Goal: Information Seeking & Learning: Check status

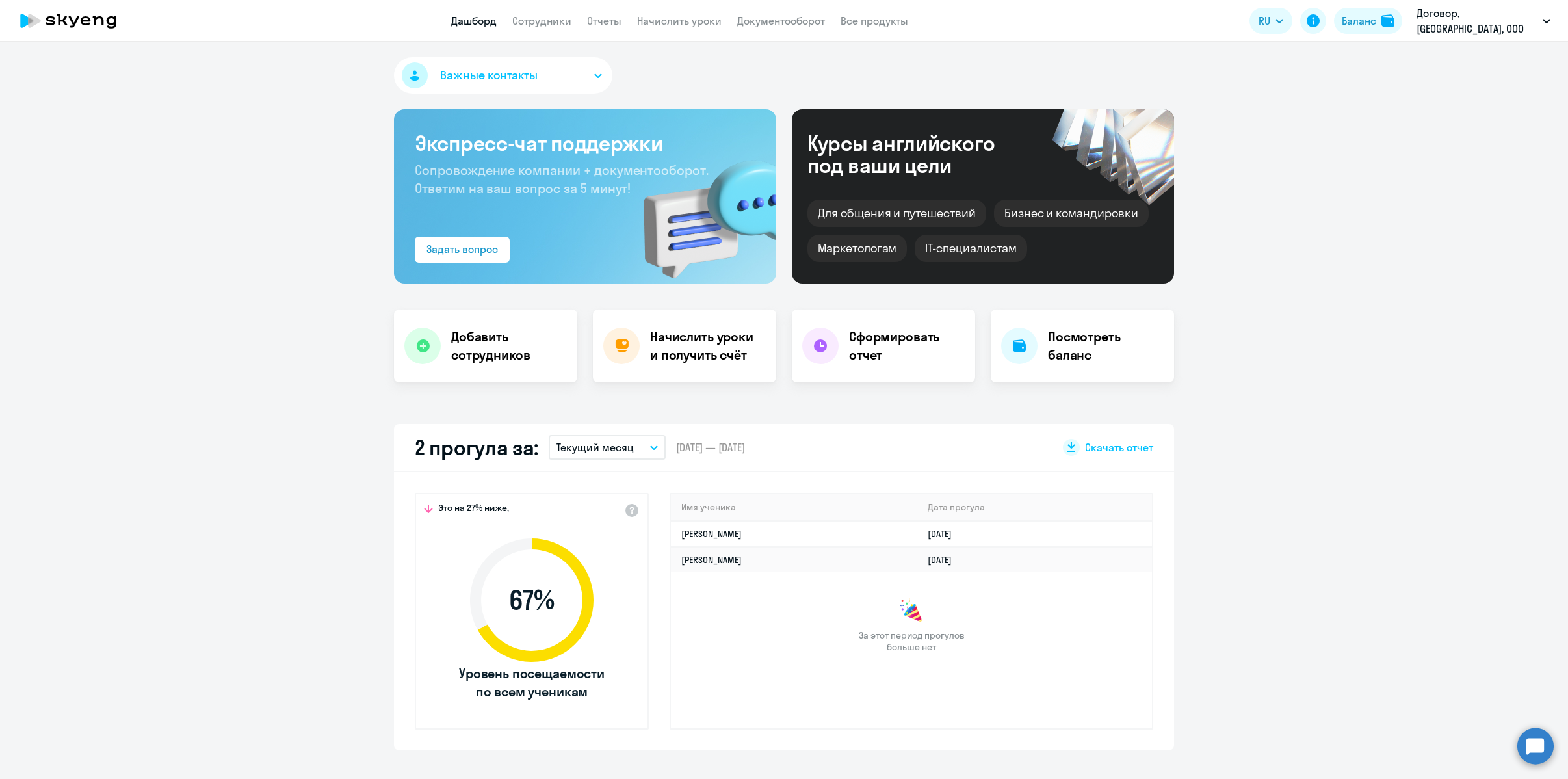
select select "30"
click at [1466, 55] on li "Договор, FREEPLAY CONTRACTOR" at bounding box center [1467, 60] width 179 height 33
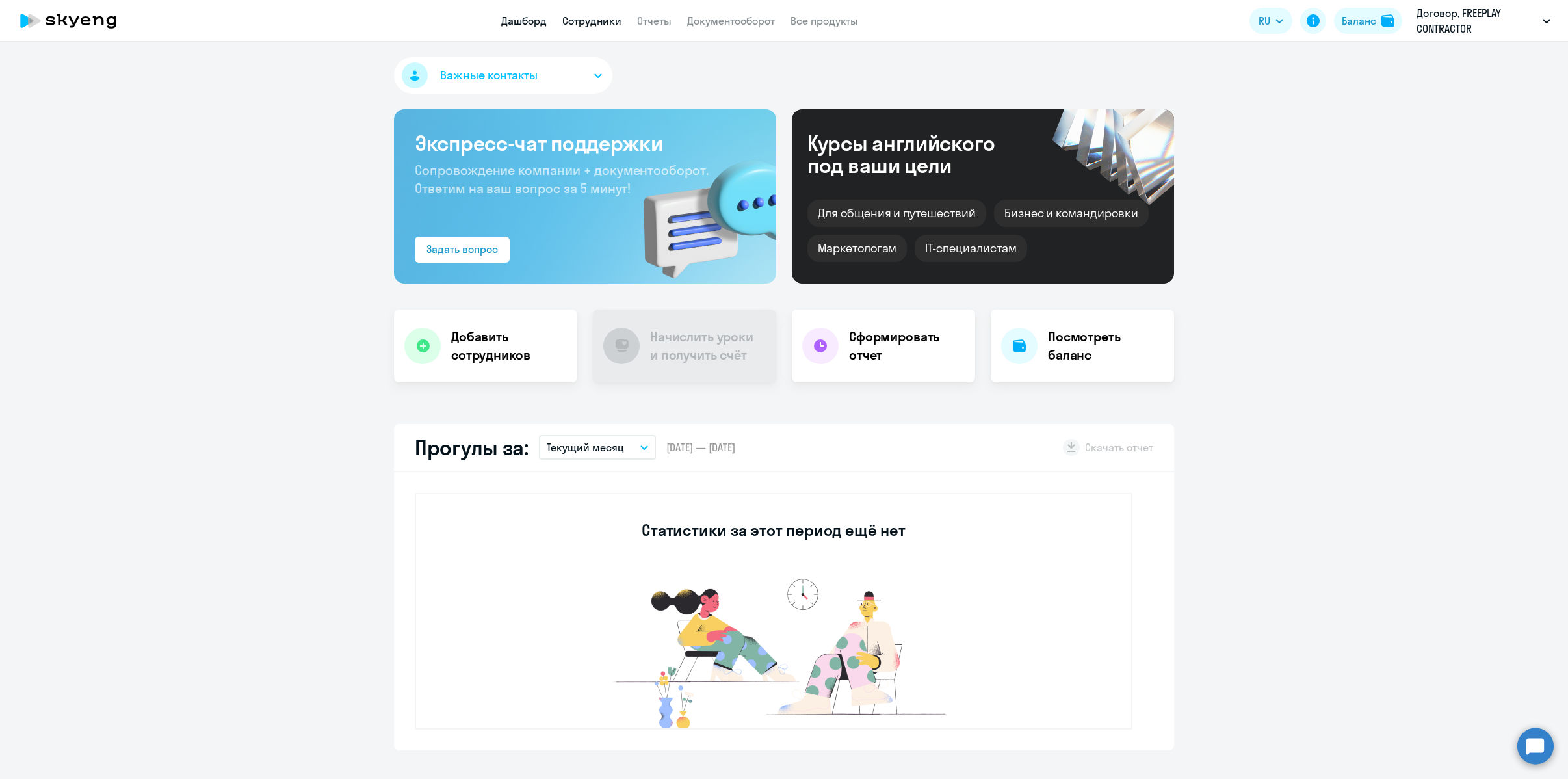
click at [578, 21] on link "Сотрудники" at bounding box center [592, 21] width 59 height 13
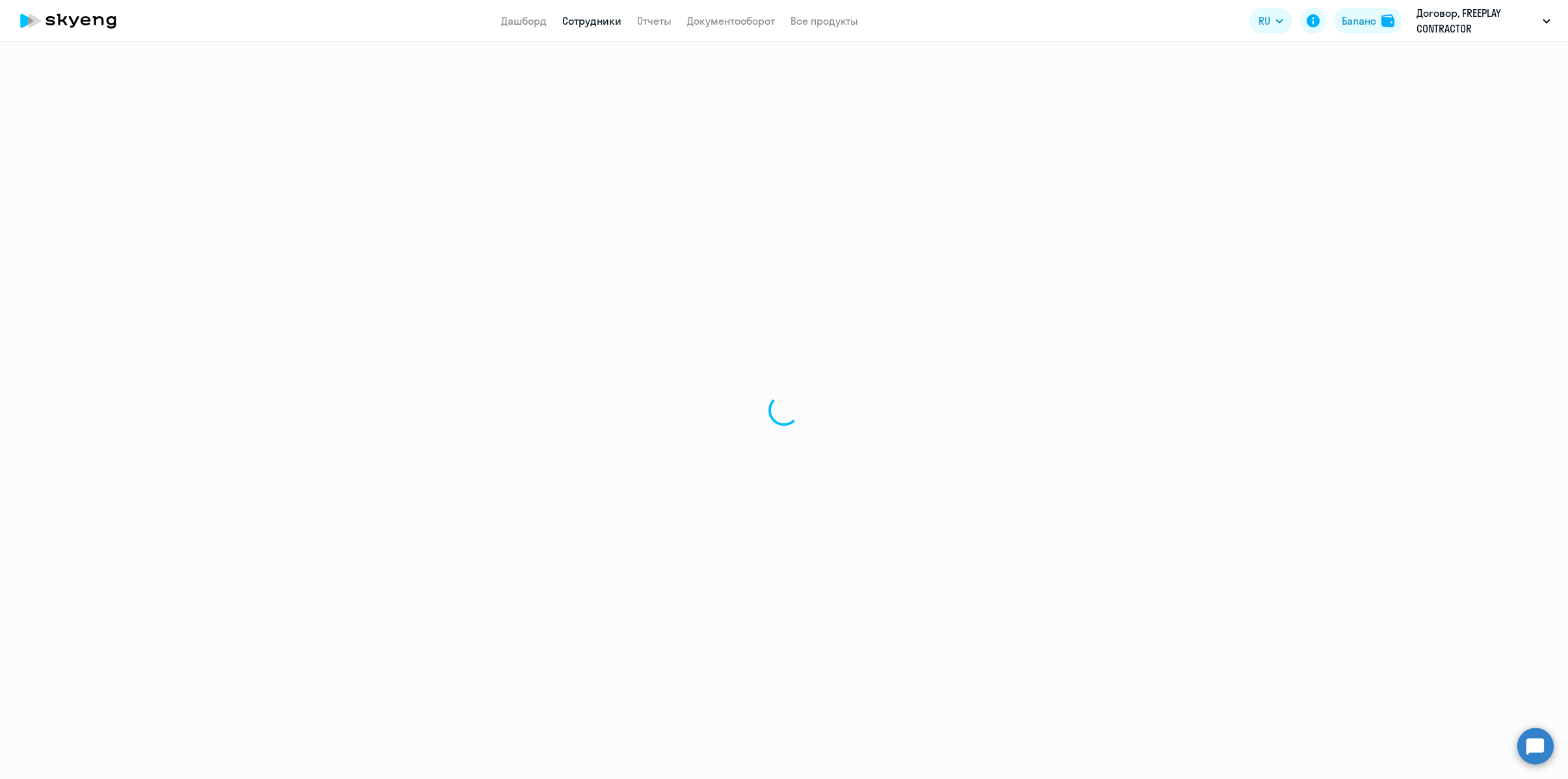
select select "30"
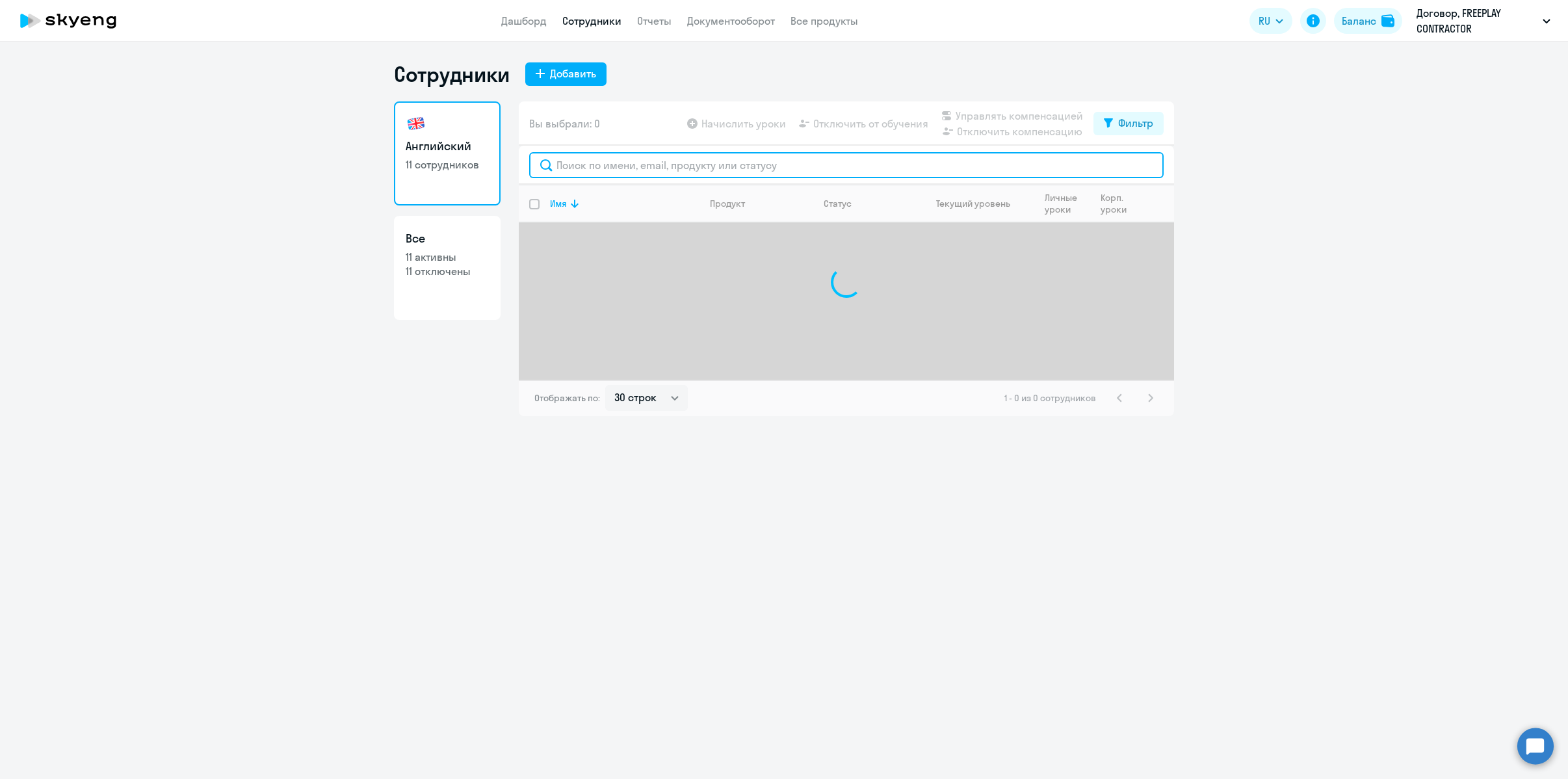
click at [727, 157] on input "text" at bounding box center [846, 165] width 634 height 26
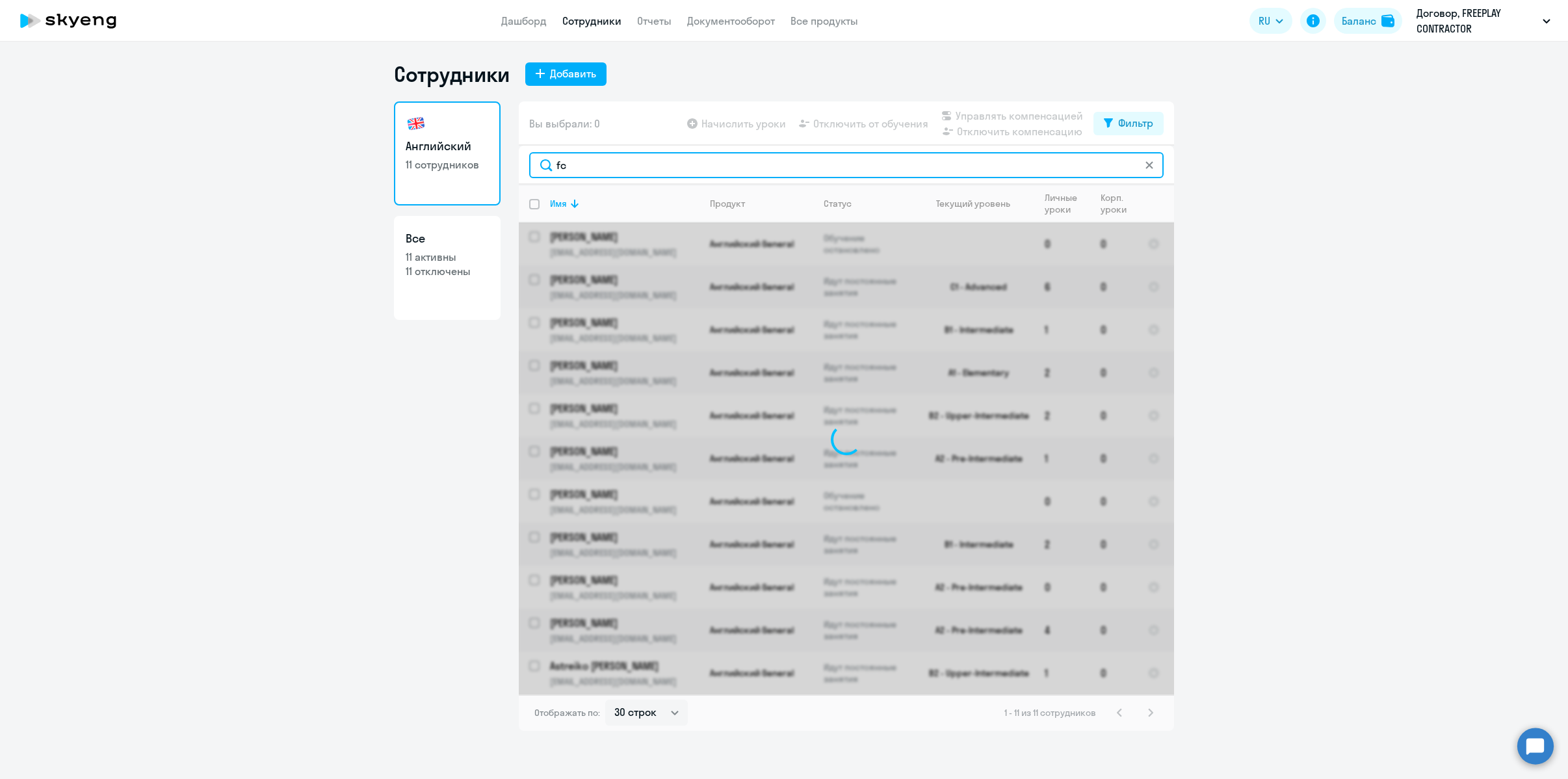
type input "f"
type input "астрейко"
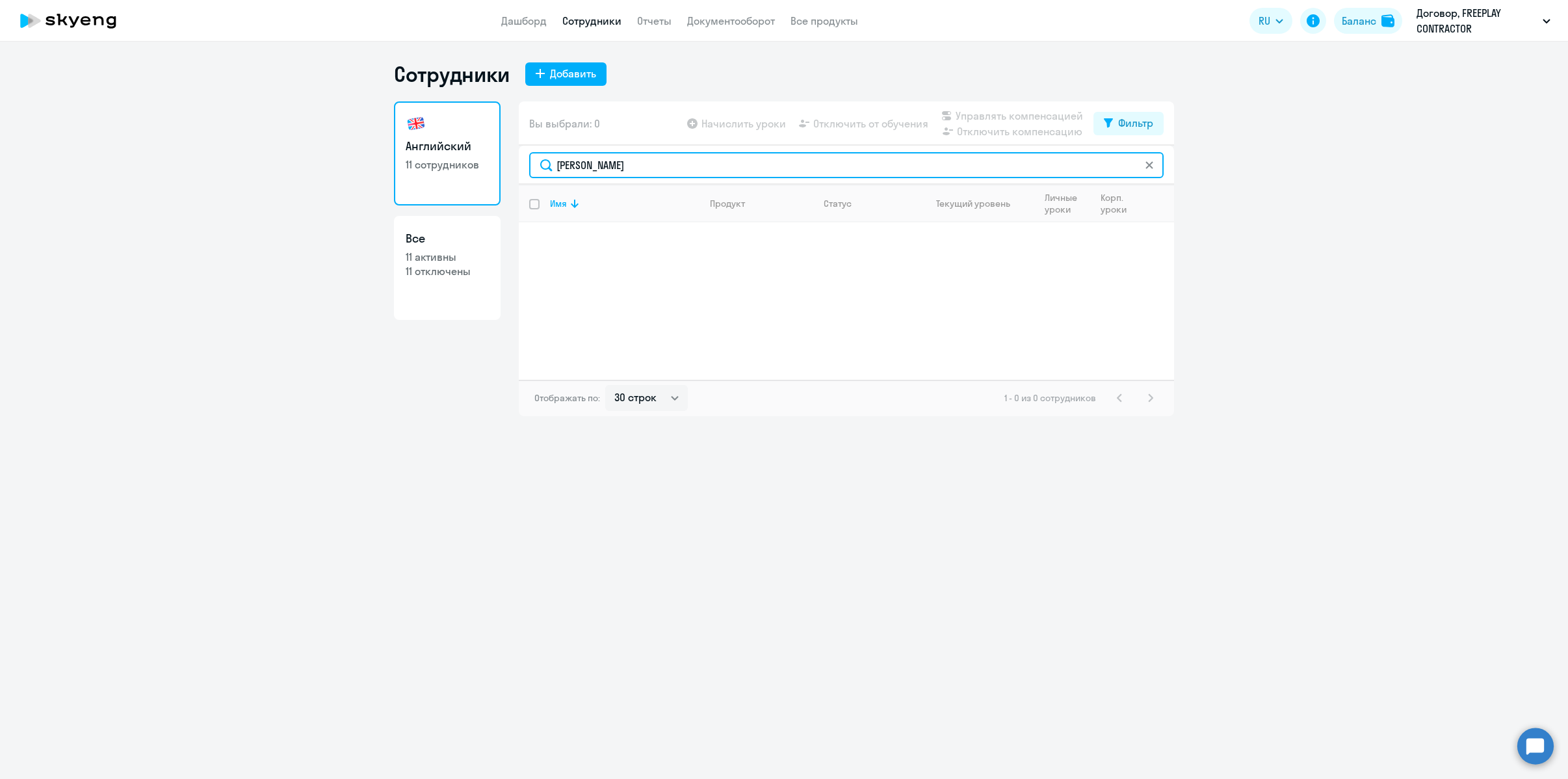
drag, startPoint x: 616, startPoint y: 164, endPoint x: 545, endPoint y: 157, distance: 71.3
click at [545, 157] on input "астрейко" at bounding box center [846, 165] width 634 height 26
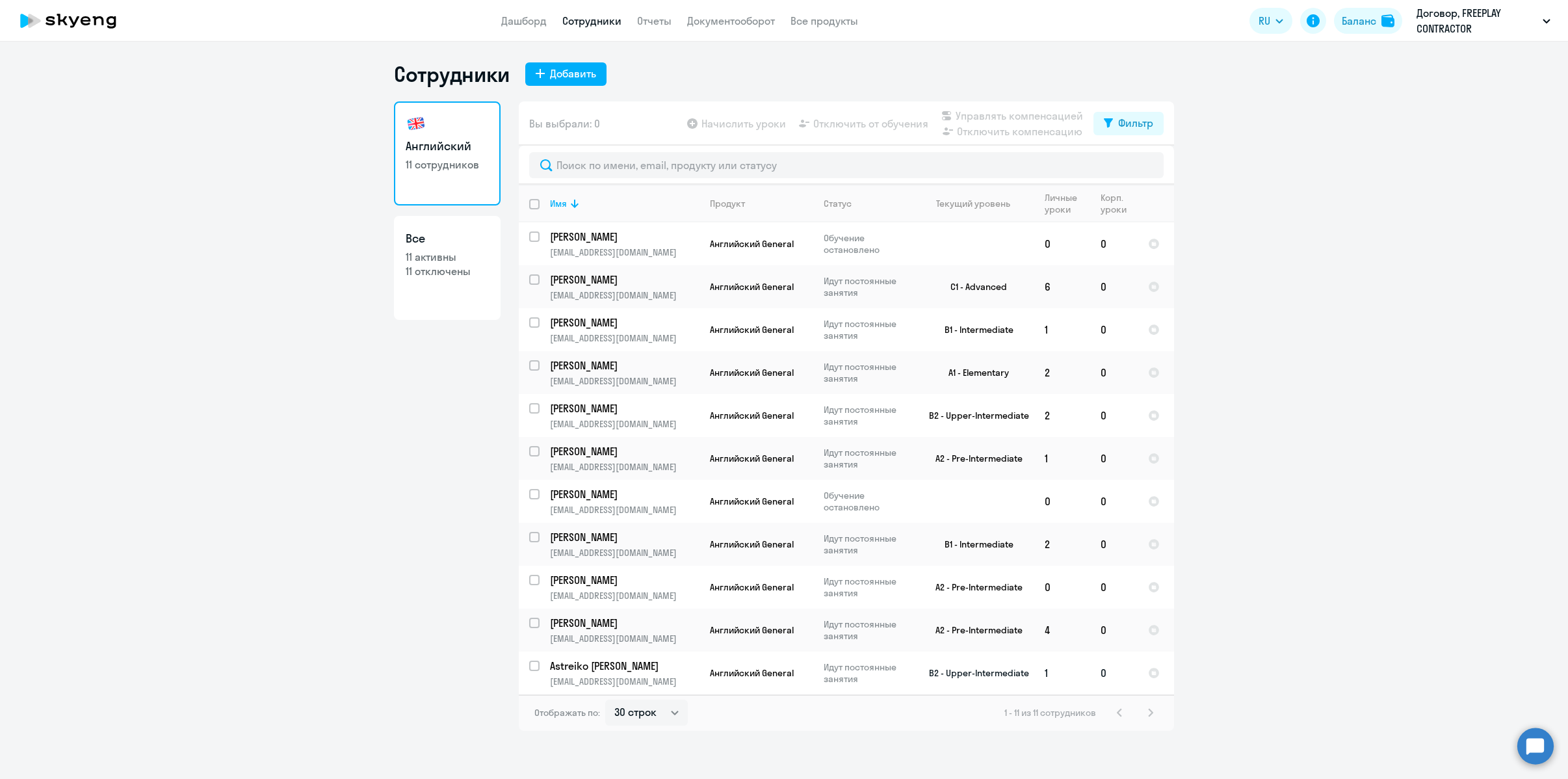
click at [544, 668] on td "Astreiko Irina i.astreiko@freeplay.io" at bounding box center [620, 673] width 160 height 43
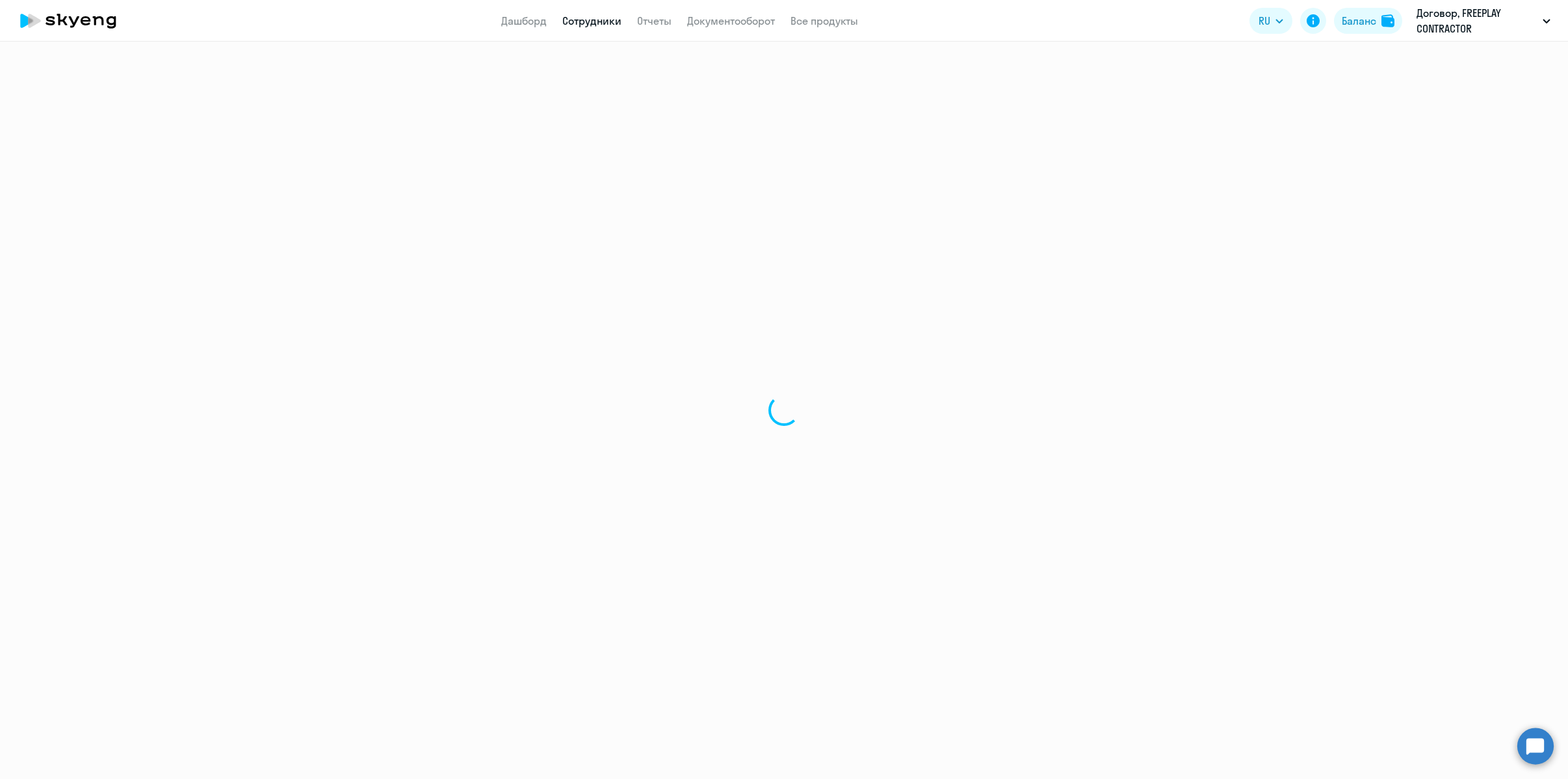
select select "english"
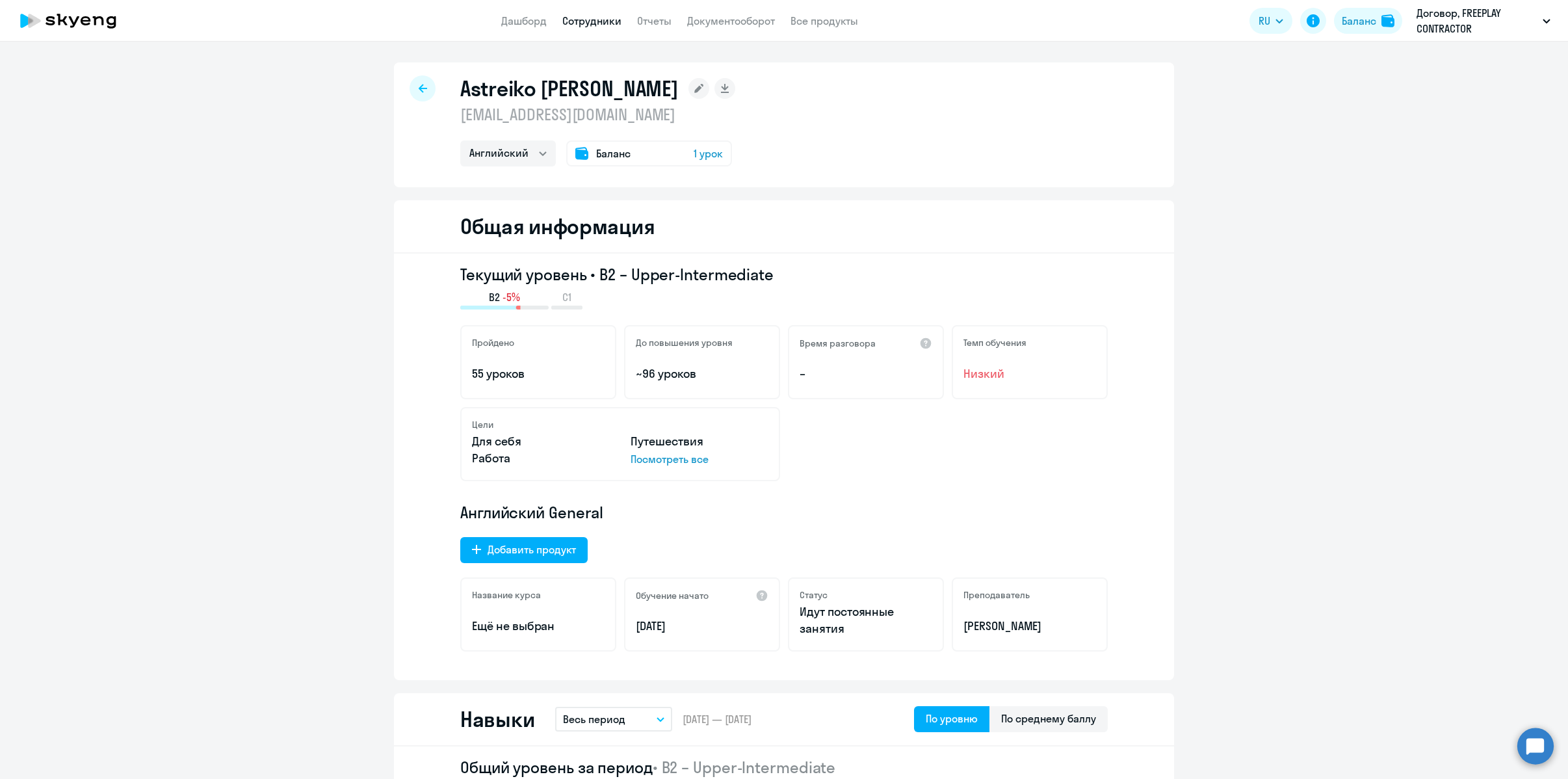
select select "30"
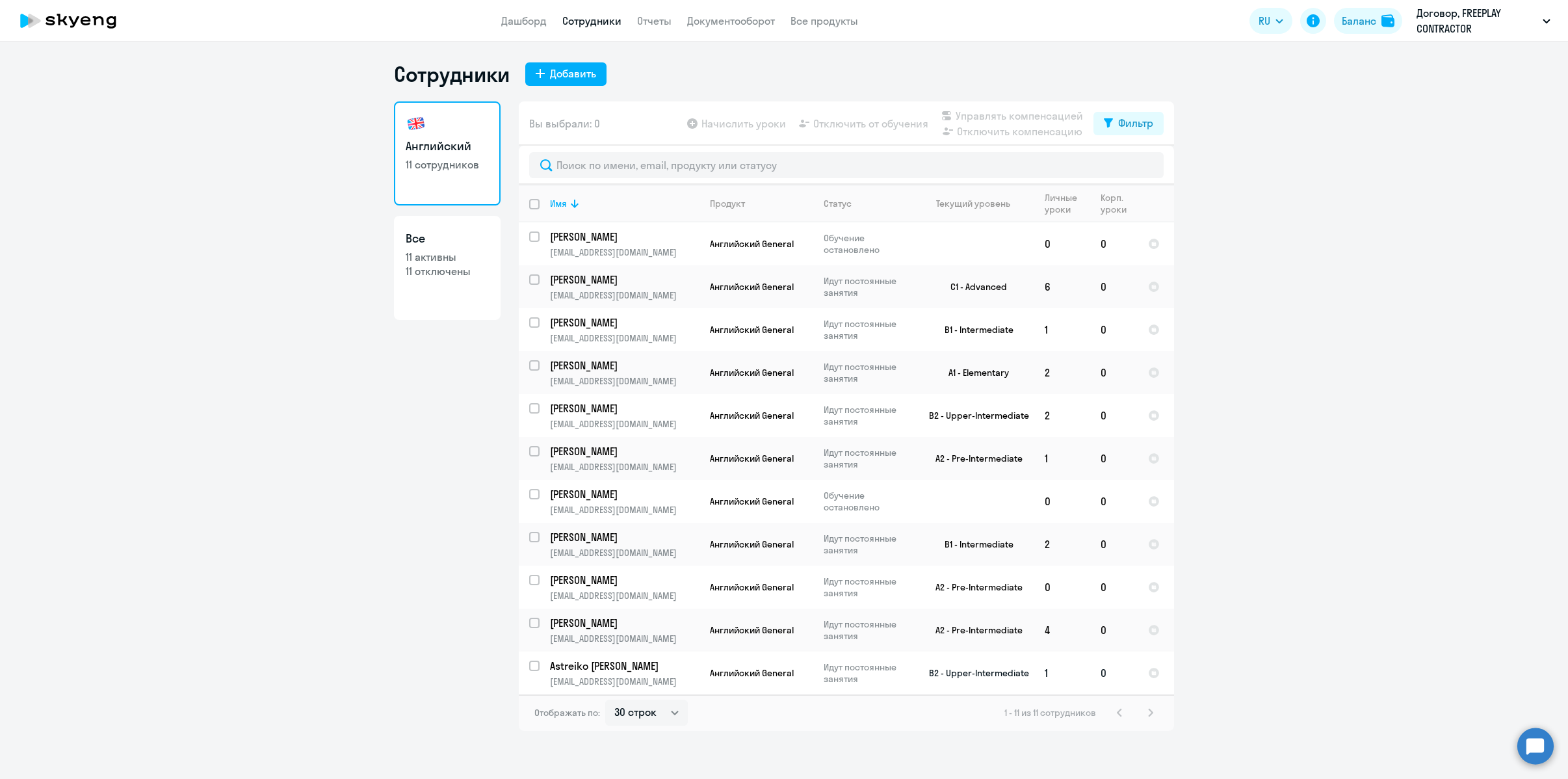
click at [527, 669] on div at bounding box center [535, 666] width 31 height 31
click at [842, 130] on app-table-action-button "Отключить от обучения" at bounding box center [862, 123] width 132 height 16
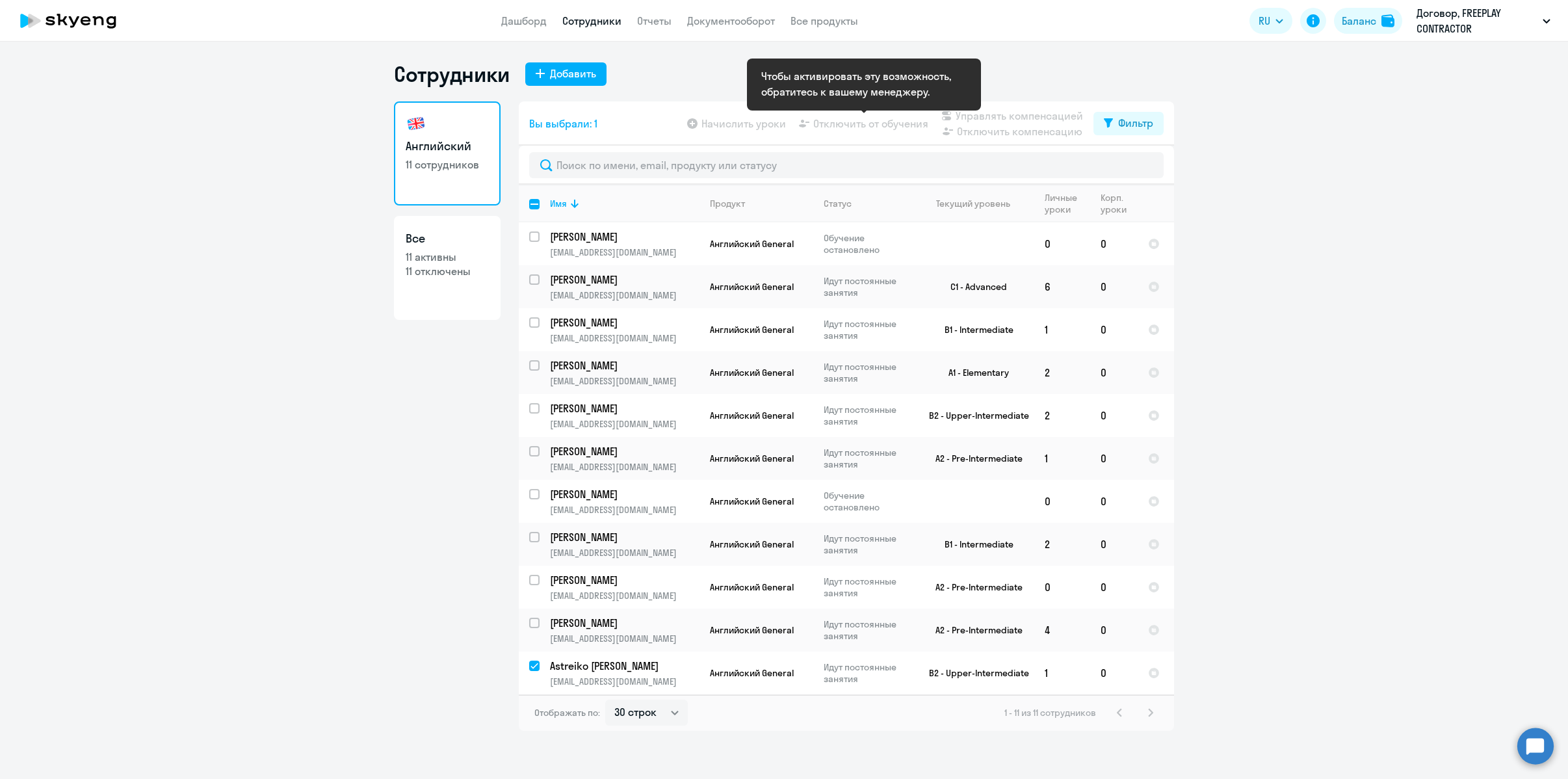
click at [859, 128] on app-table-action-button "Отключить от обучения" at bounding box center [862, 123] width 132 height 16
drag, startPoint x: 1332, startPoint y: 584, endPoint x: 1320, endPoint y: 587, distance: 12.4
click at [1332, 584] on ng-component "Сотрудники Добавить Английский 11 сотрудников Все 11 активны 11 отключены Вы вы…" at bounding box center [784, 396] width 1568 height 670
click at [538, 671] on input "deselect row 38541951" at bounding box center [542, 674] width 26 height 26
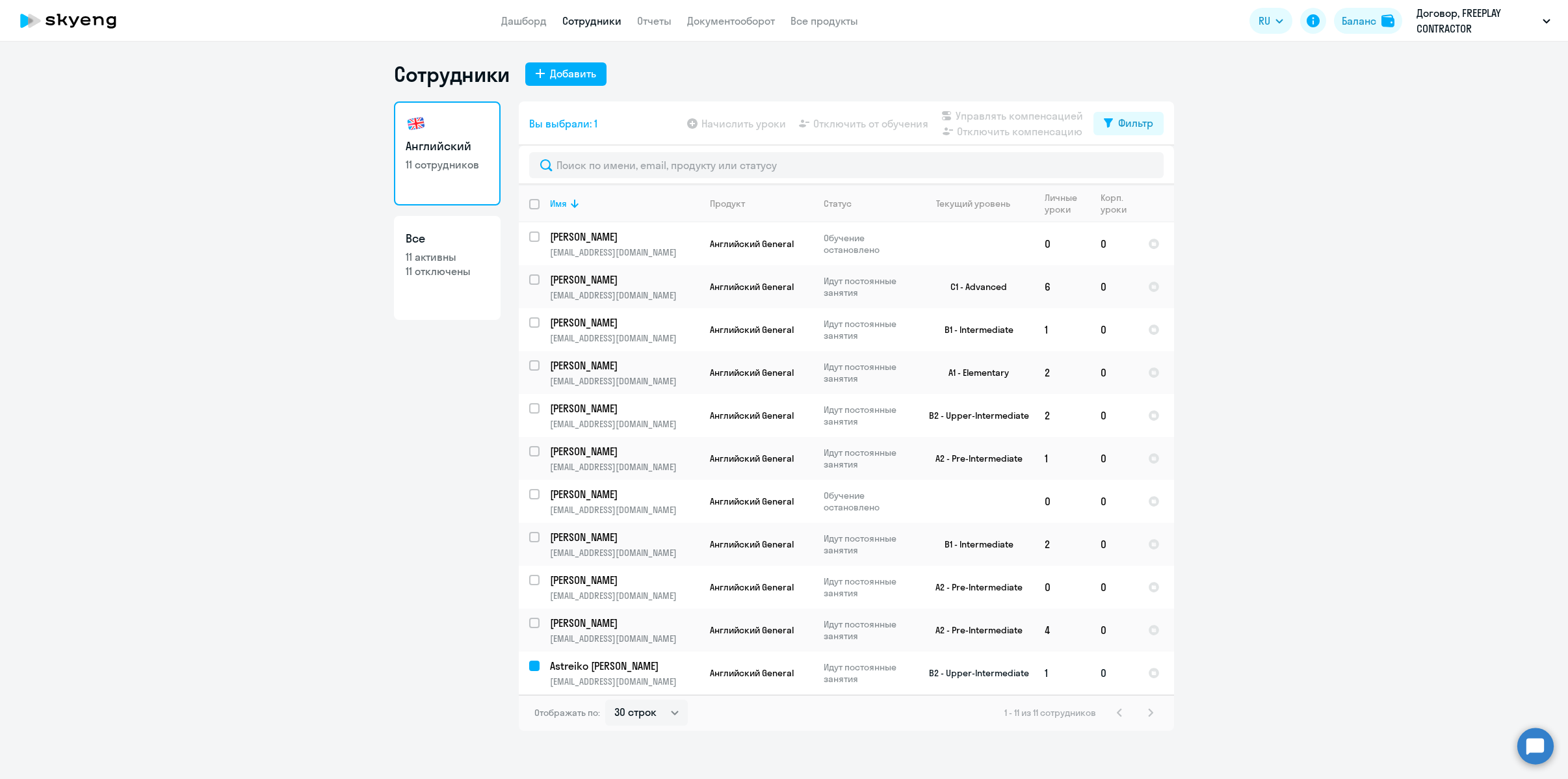
checkbox input "false"
click at [567, 666] on p "Astreiko [PERSON_NAME]" at bounding box center [623, 666] width 147 height 14
select select "english"
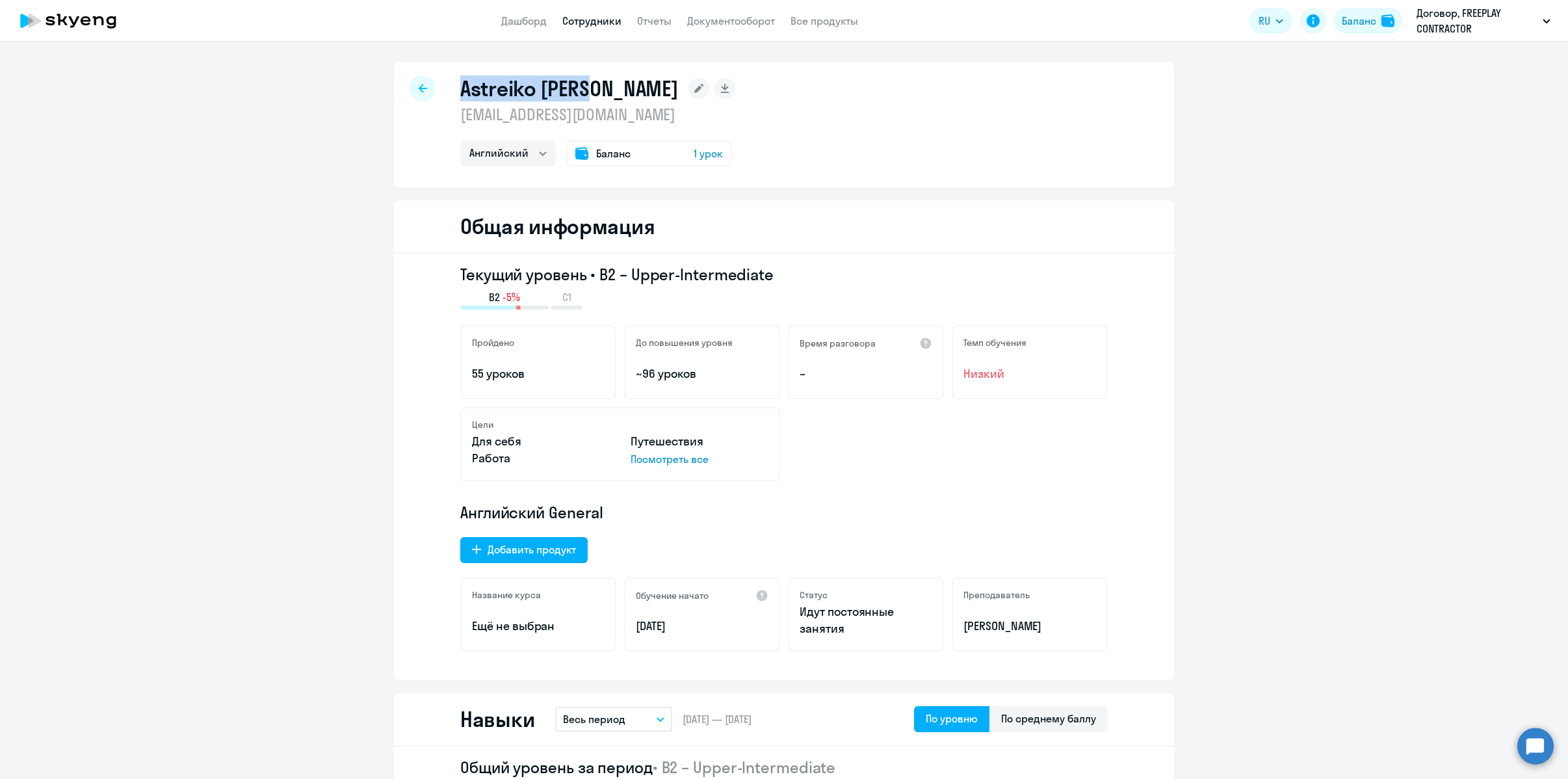
drag, startPoint x: 455, startPoint y: 90, endPoint x: 576, endPoint y: 91, distance: 121.0
click at [576, 91] on h1 "Astreiko [PERSON_NAME]" at bounding box center [569, 88] width 217 height 26
copy h1 "Astreiko [PERSON_NAME]"
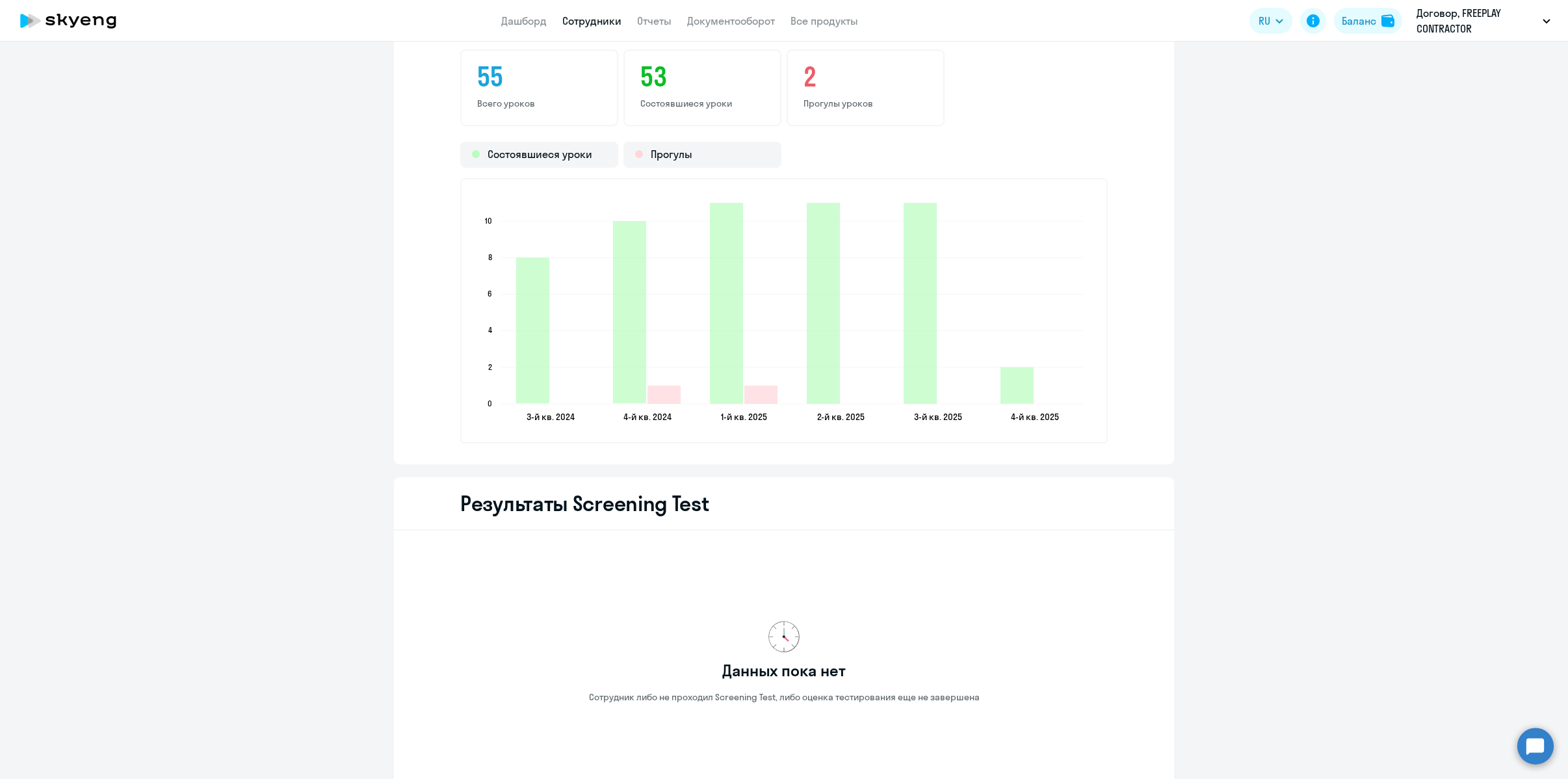
scroll to position [1308, 0]
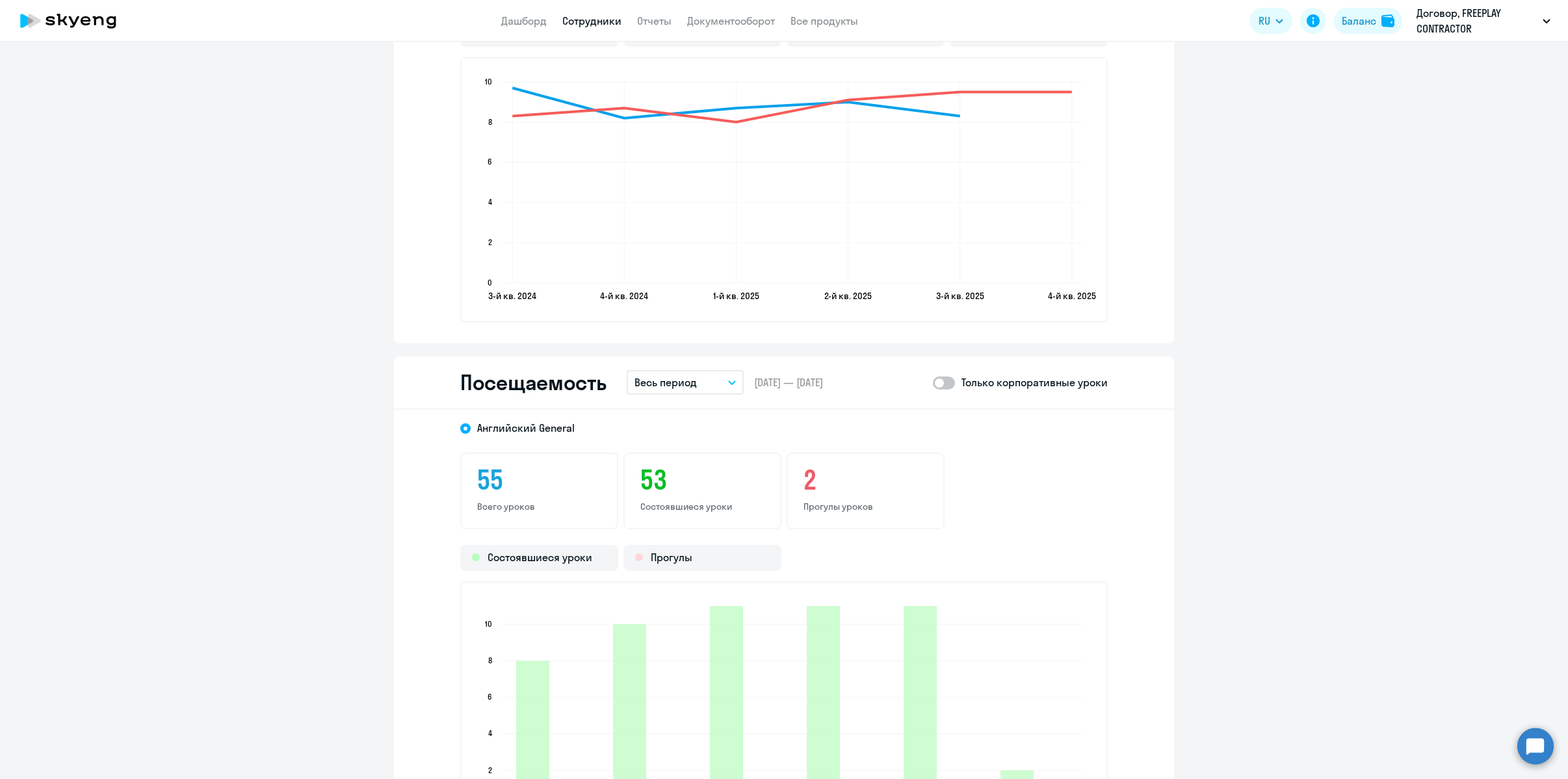
click at [694, 372] on button "Весь период" at bounding box center [685, 382] width 117 height 24
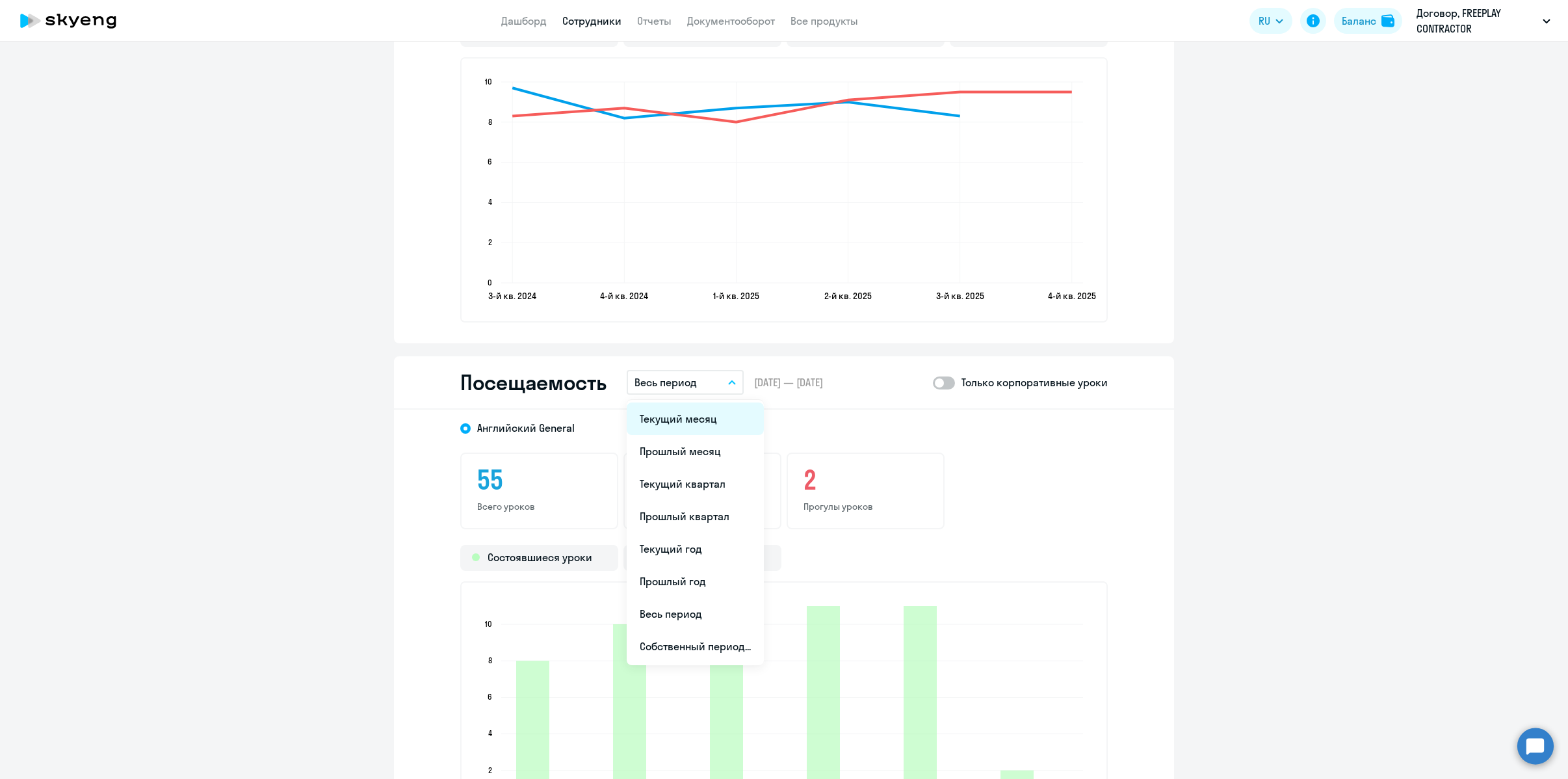
click at [694, 411] on li "Текущий месяц" at bounding box center [695, 418] width 137 height 33
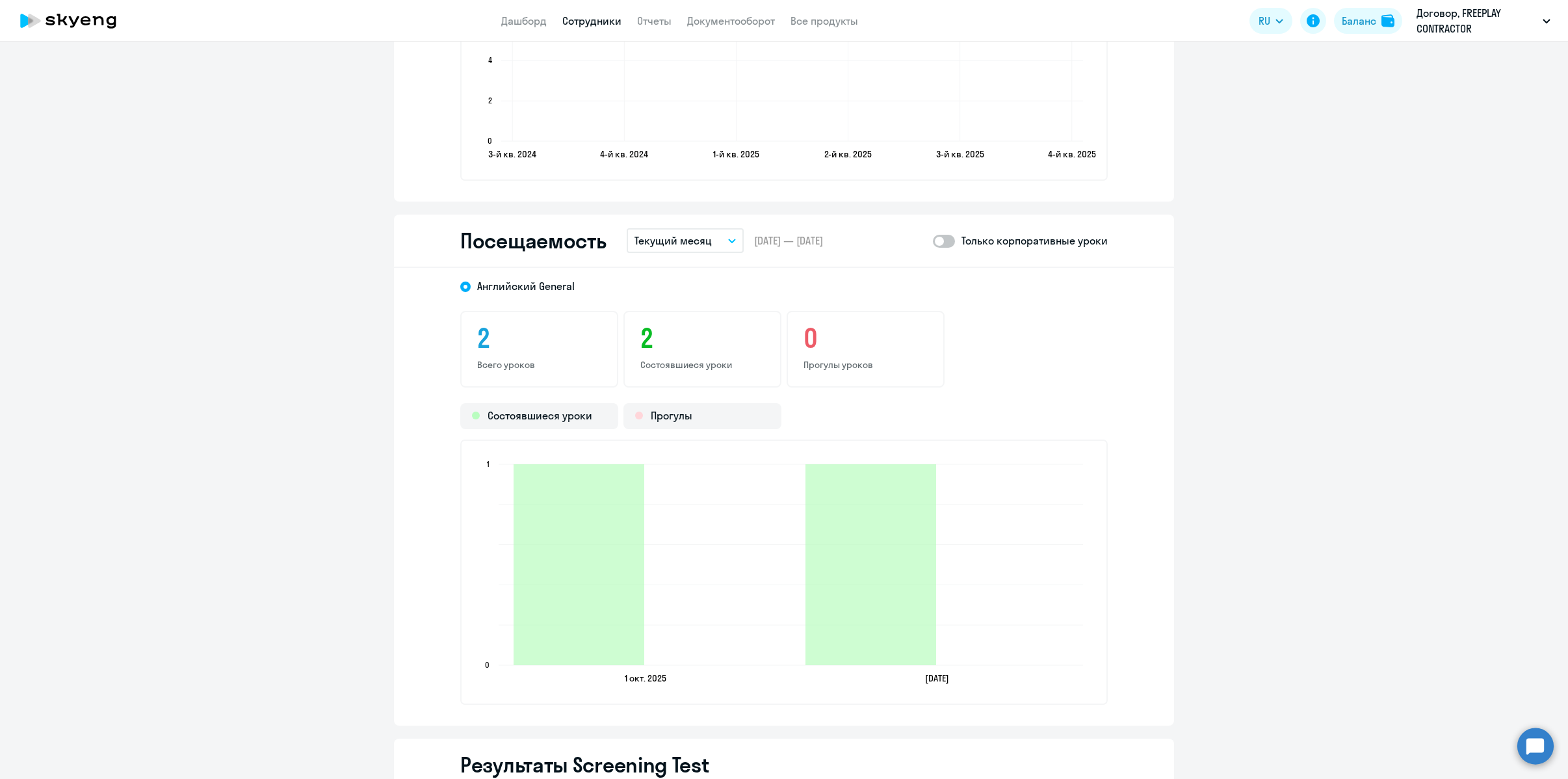
scroll to position [1401, 0]
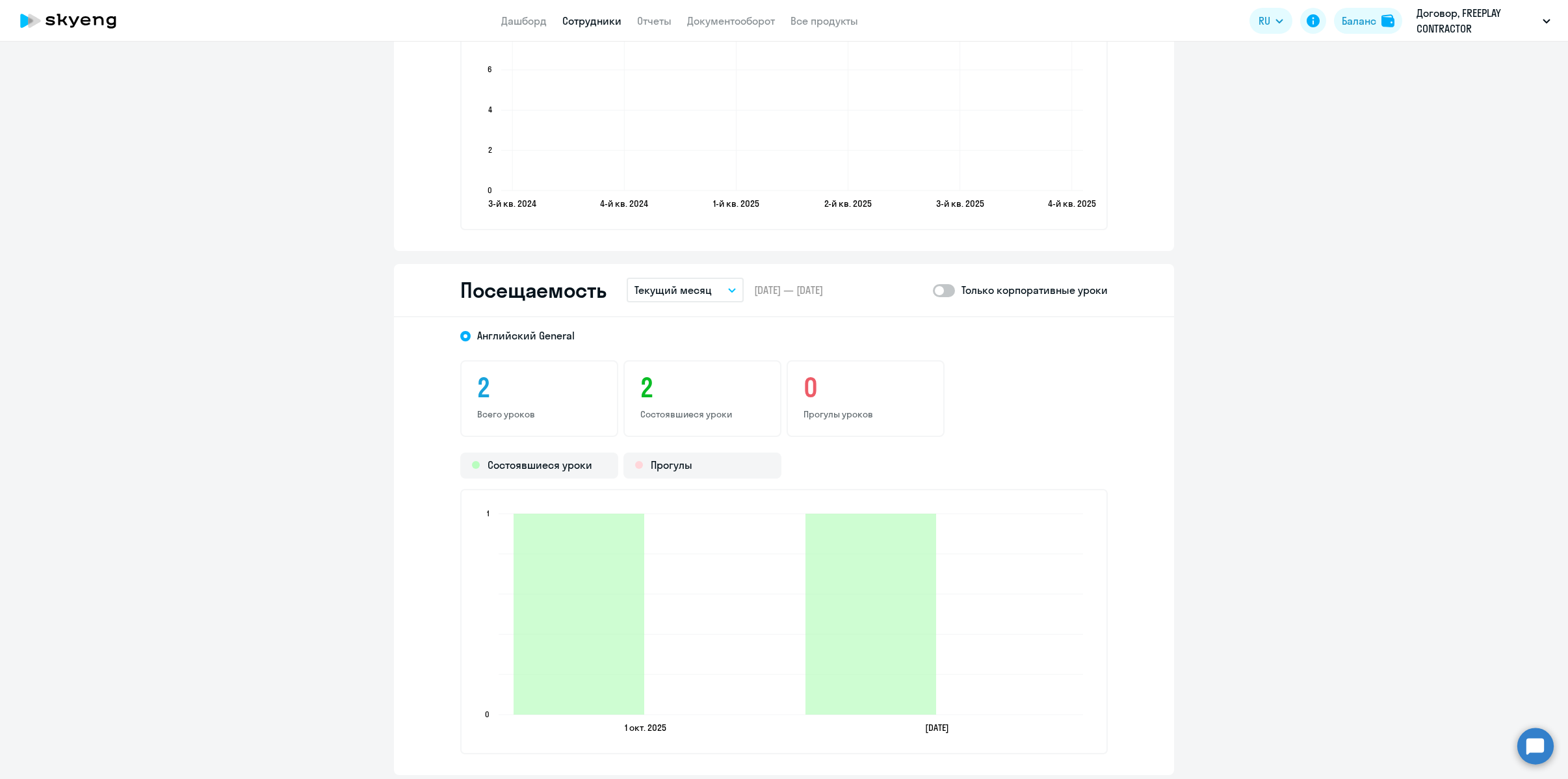
click at [709, 297] on button "Текущий месяц" at bounding box center [685, 290] width 117 height 24
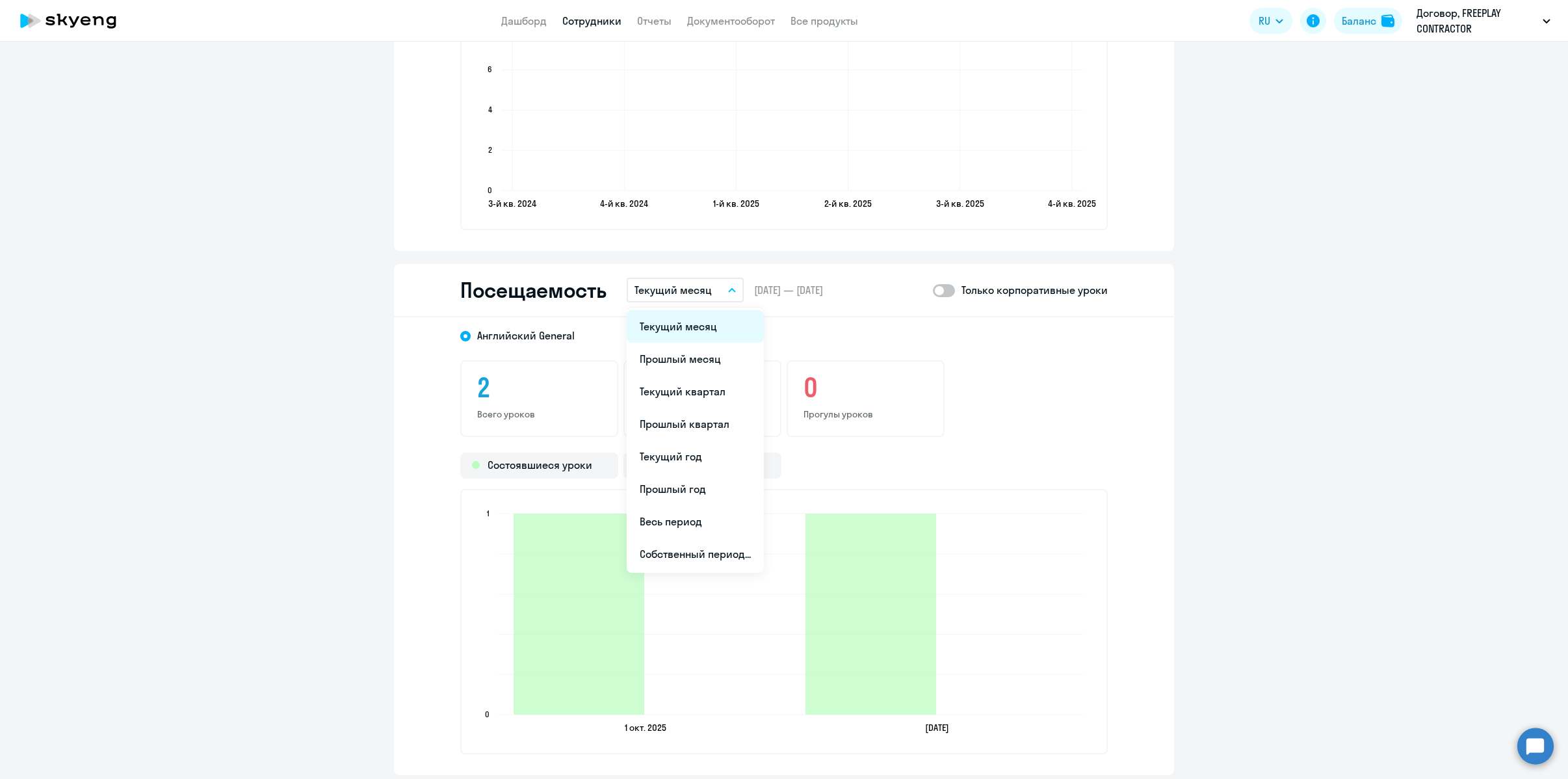
click at [703, 320] on li "Текущий месяц" at bounding box center [695, 326] width 137 height 33
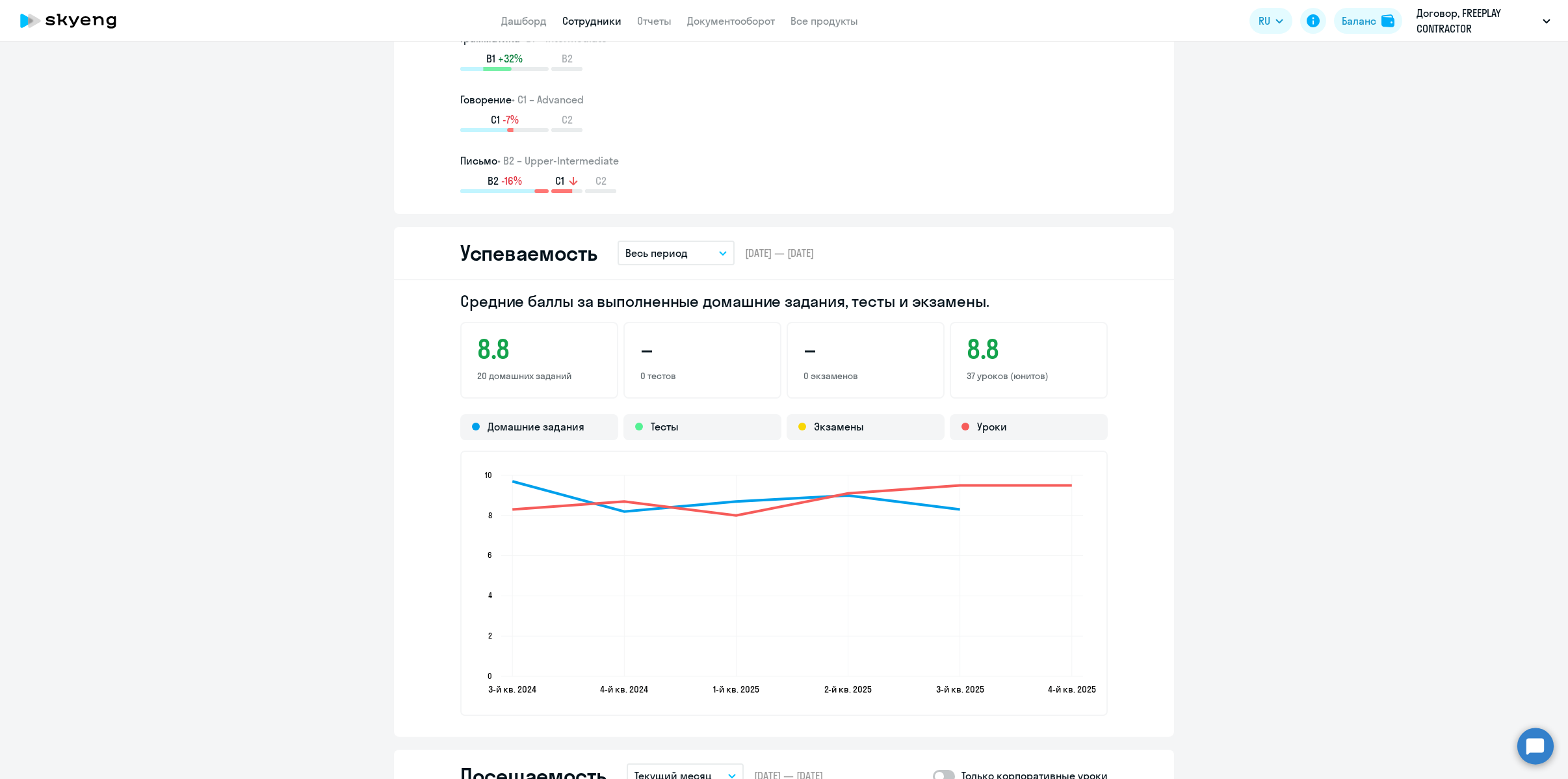
scroll to position [0, 0]
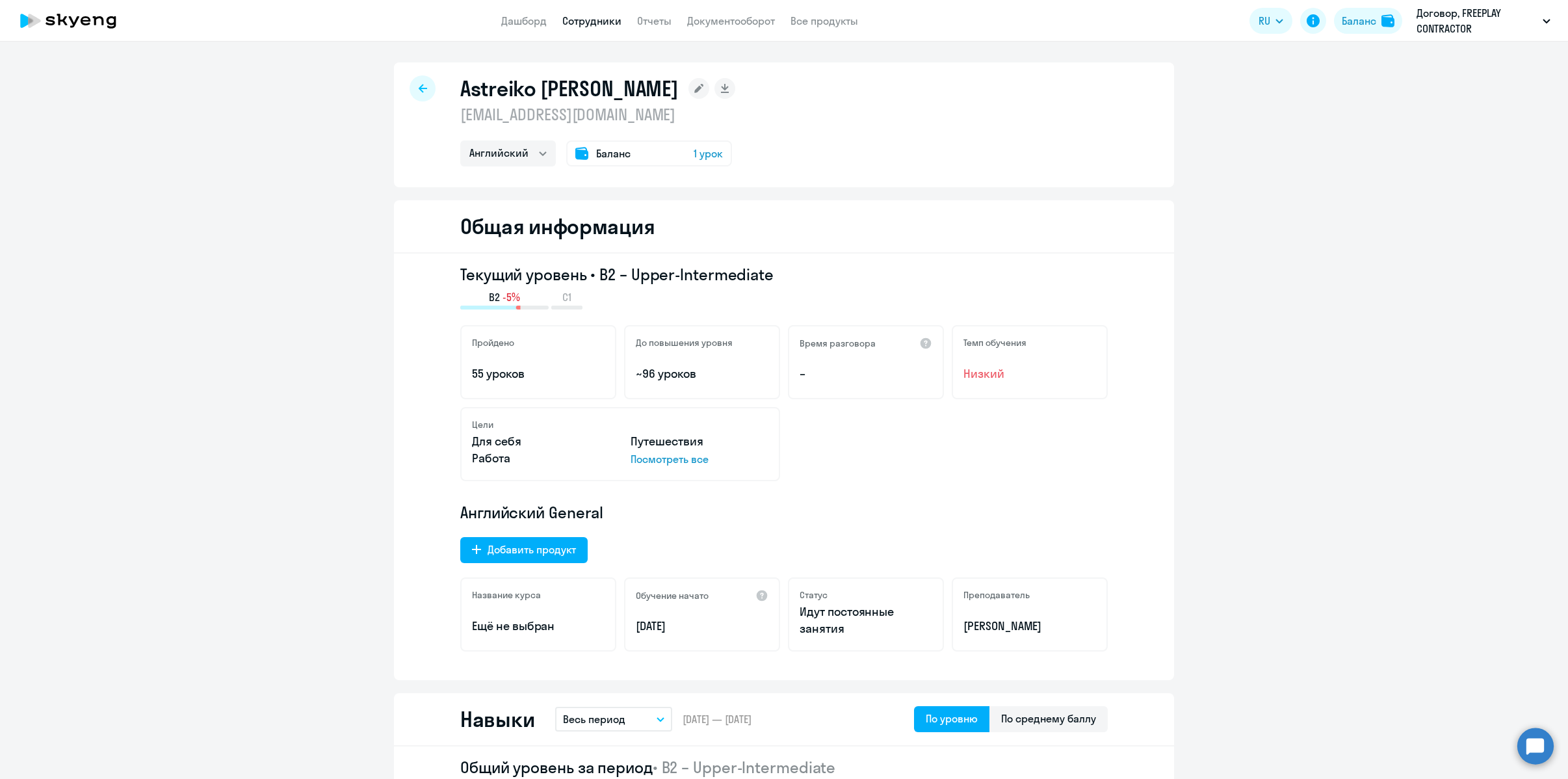
click at [688, 86] on rect at bounding box center [698, 88] width 21 height 21
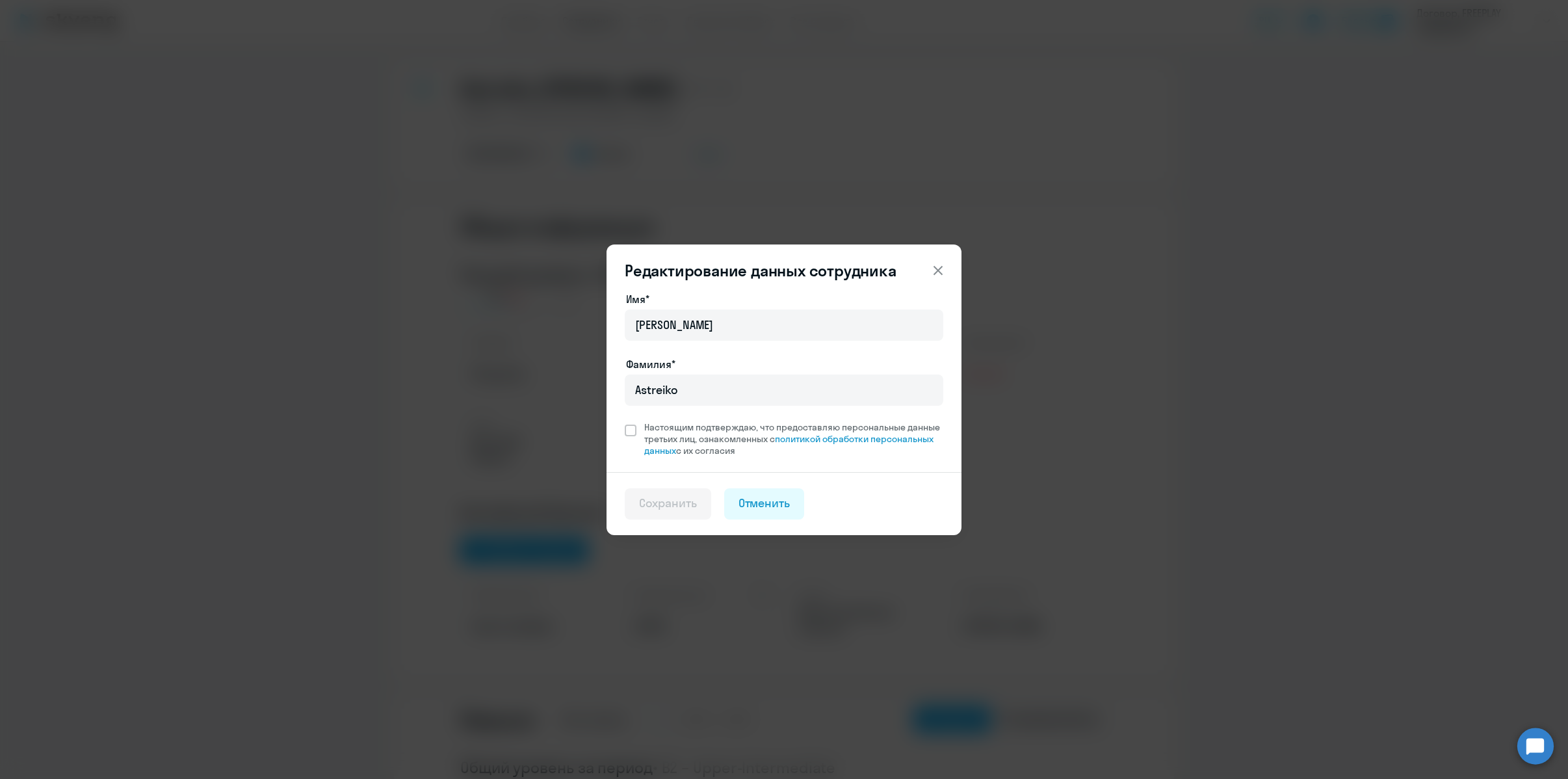
click at [938, 258] on button at bounding box center [938, 271] width 26 height 26
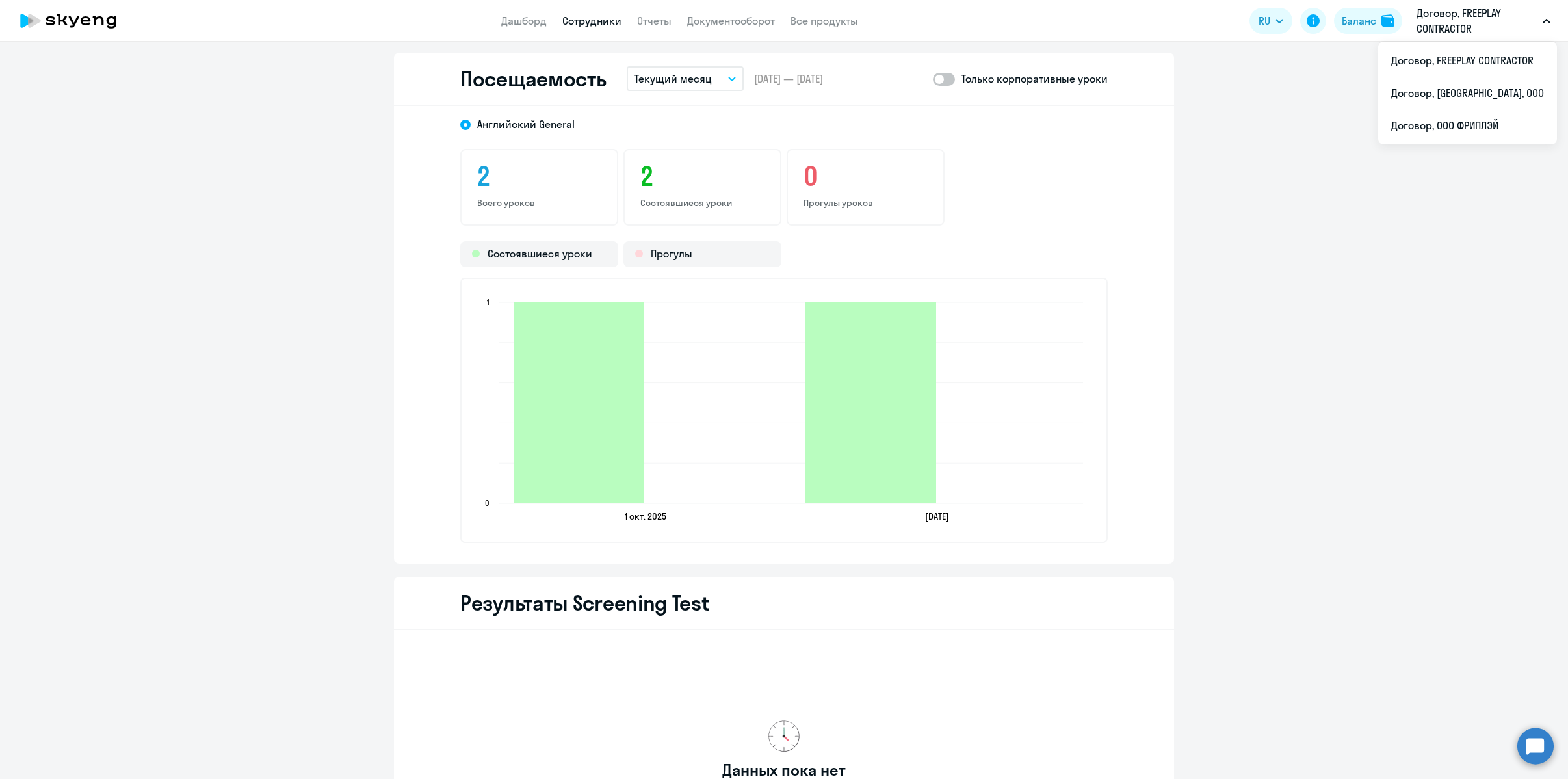
scroll to position [1272, 0]
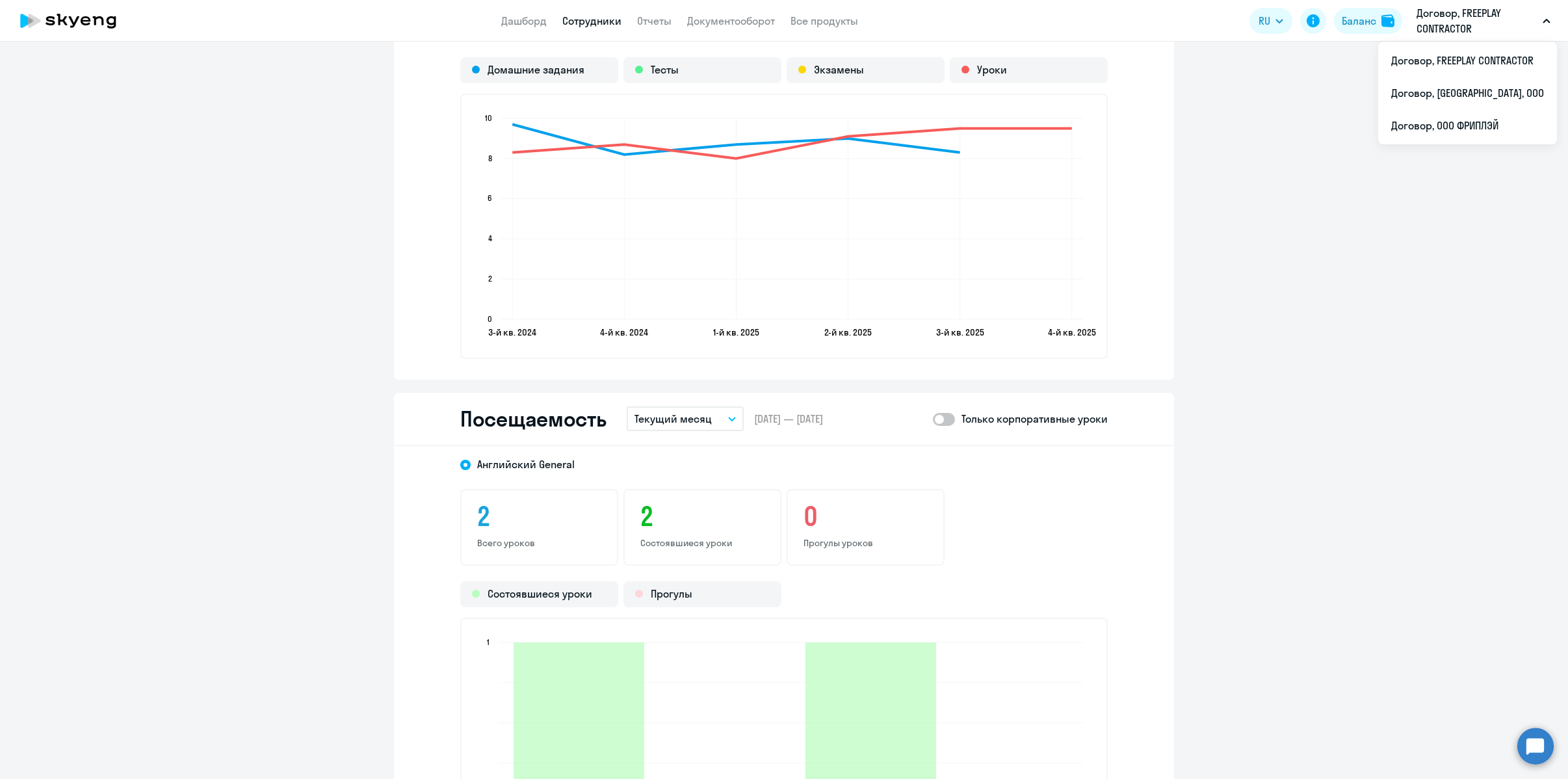
click at [709, 406] on button "Текущий месяц" at bounding box center [685, 418] width 117 height 24
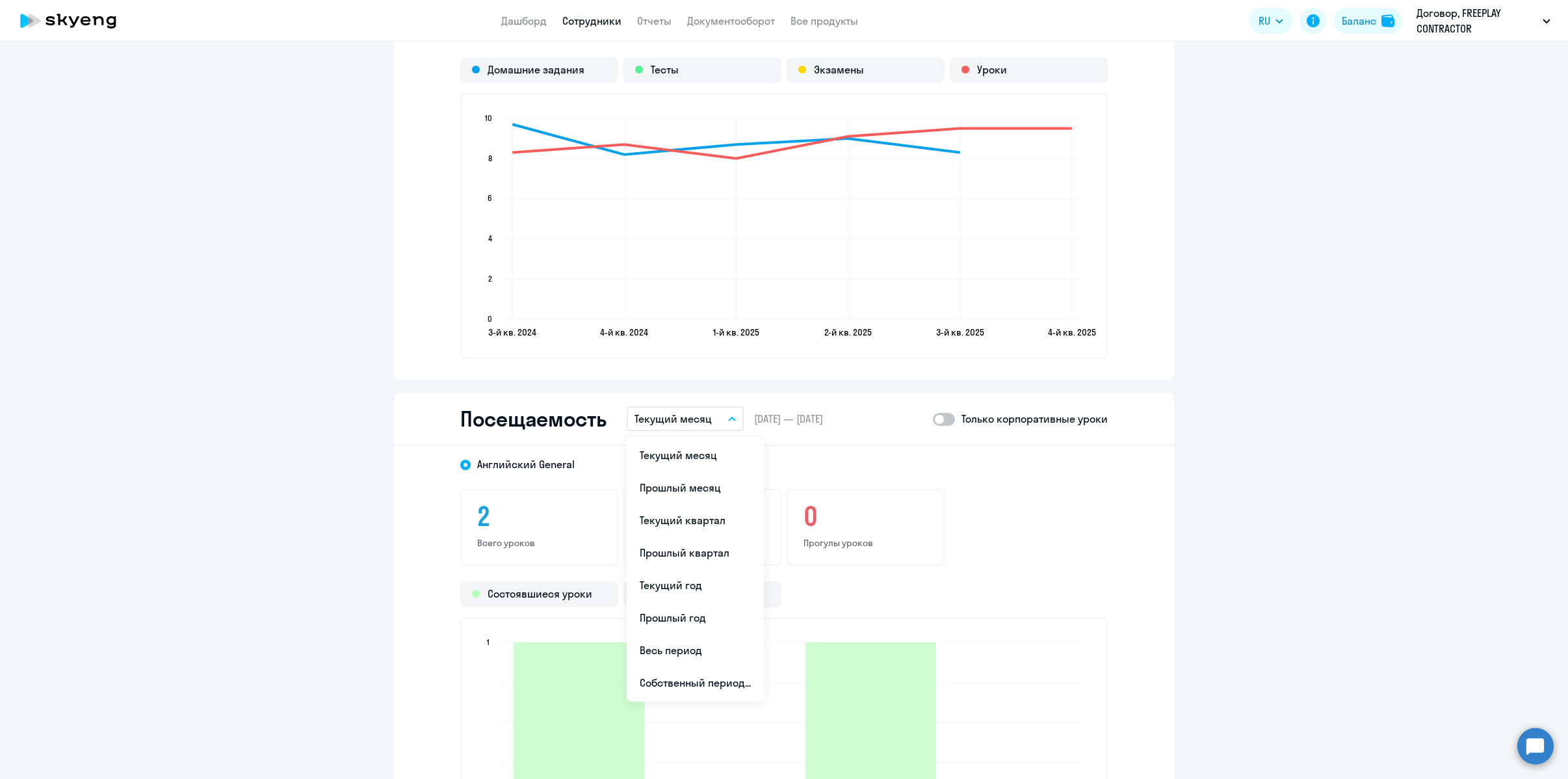
click at [702, 450] on li "Текущий месяц" at bounding box center [695, 455] width 137 height 33
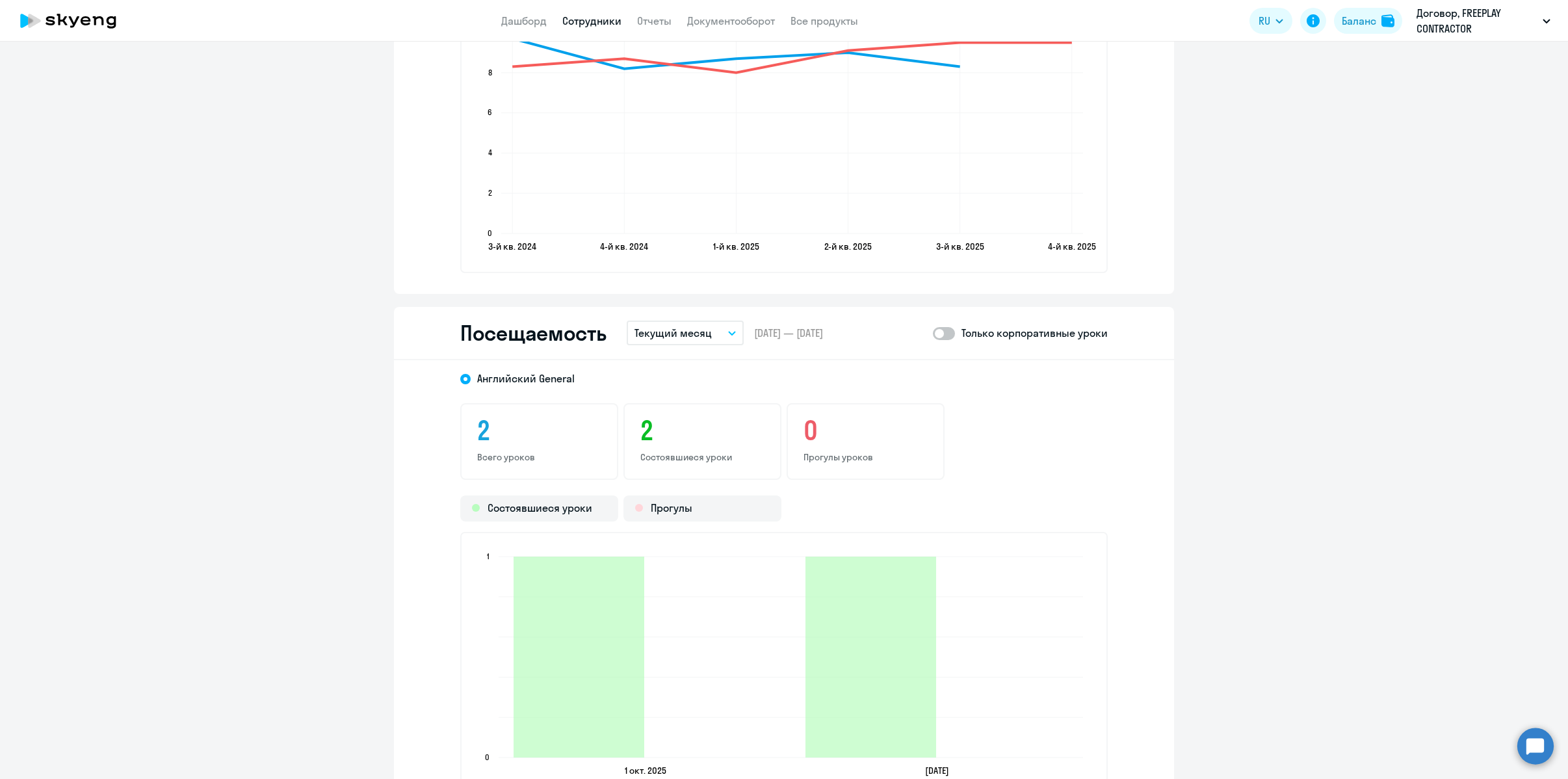
scroll to position [1541, 0]
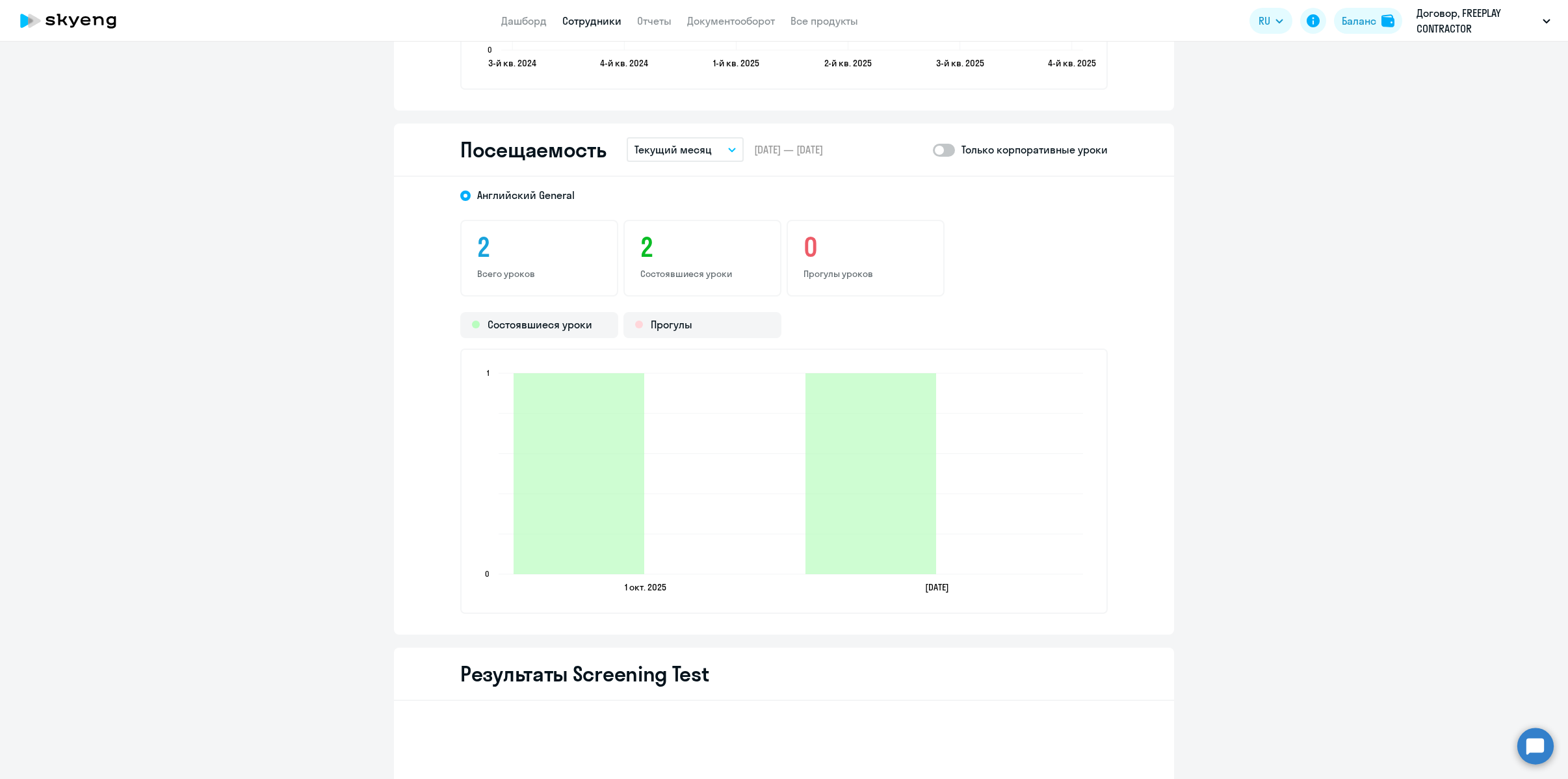
click at [1122, 448] on div "Английский General 2 Всего уроков 2 Состоявшиеся уроки 0 Прогулы уроков Состояв…" at bounding box center [784, 406] width 780 height 458
click at [688, 155] on p "Текущий месяц" at bounding box center [673, 149] width 78 height 16
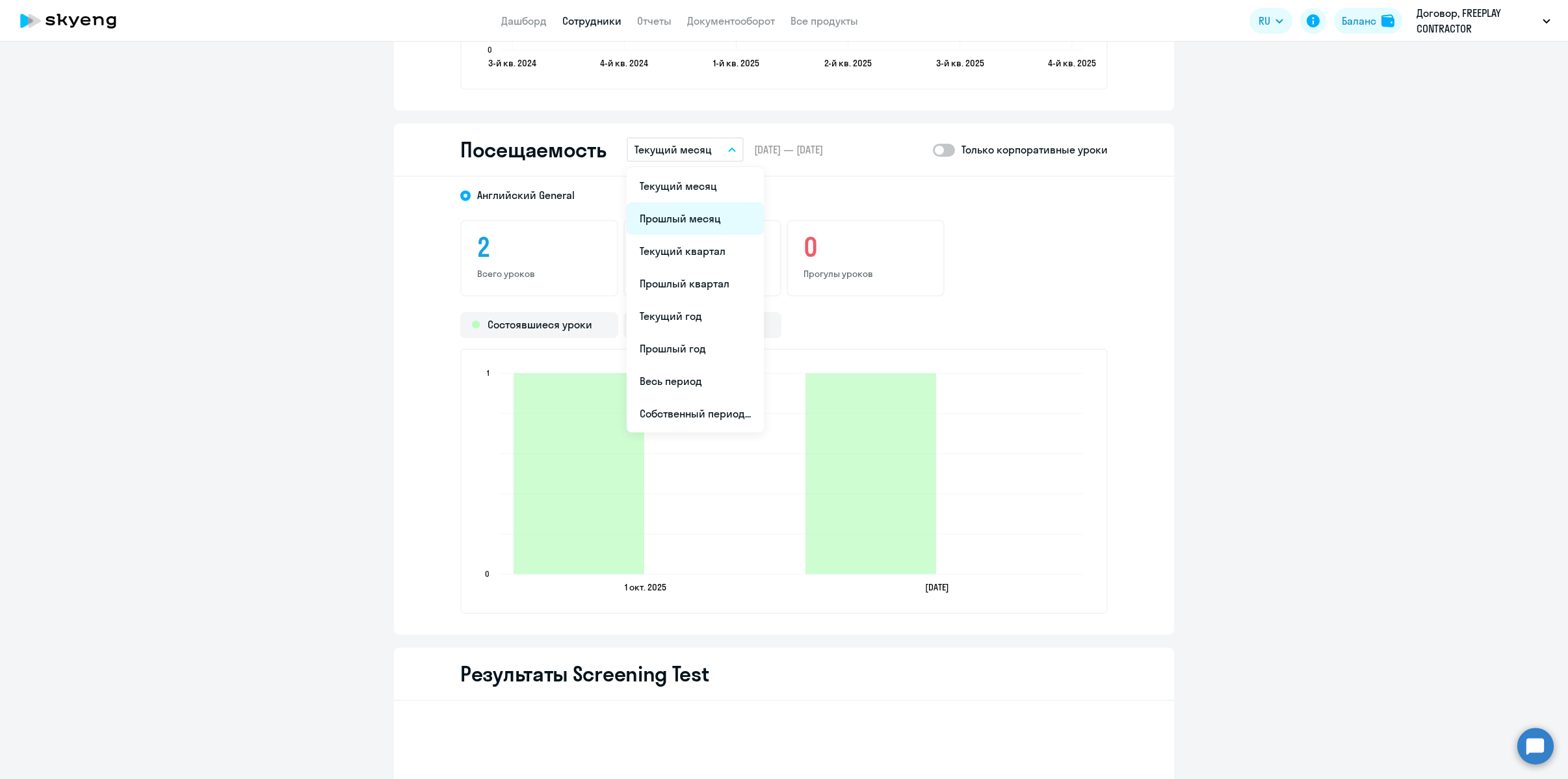
click at [692, 227] on li "Прошлый месяц" at bounding box center [695, 218] width 137 height 33
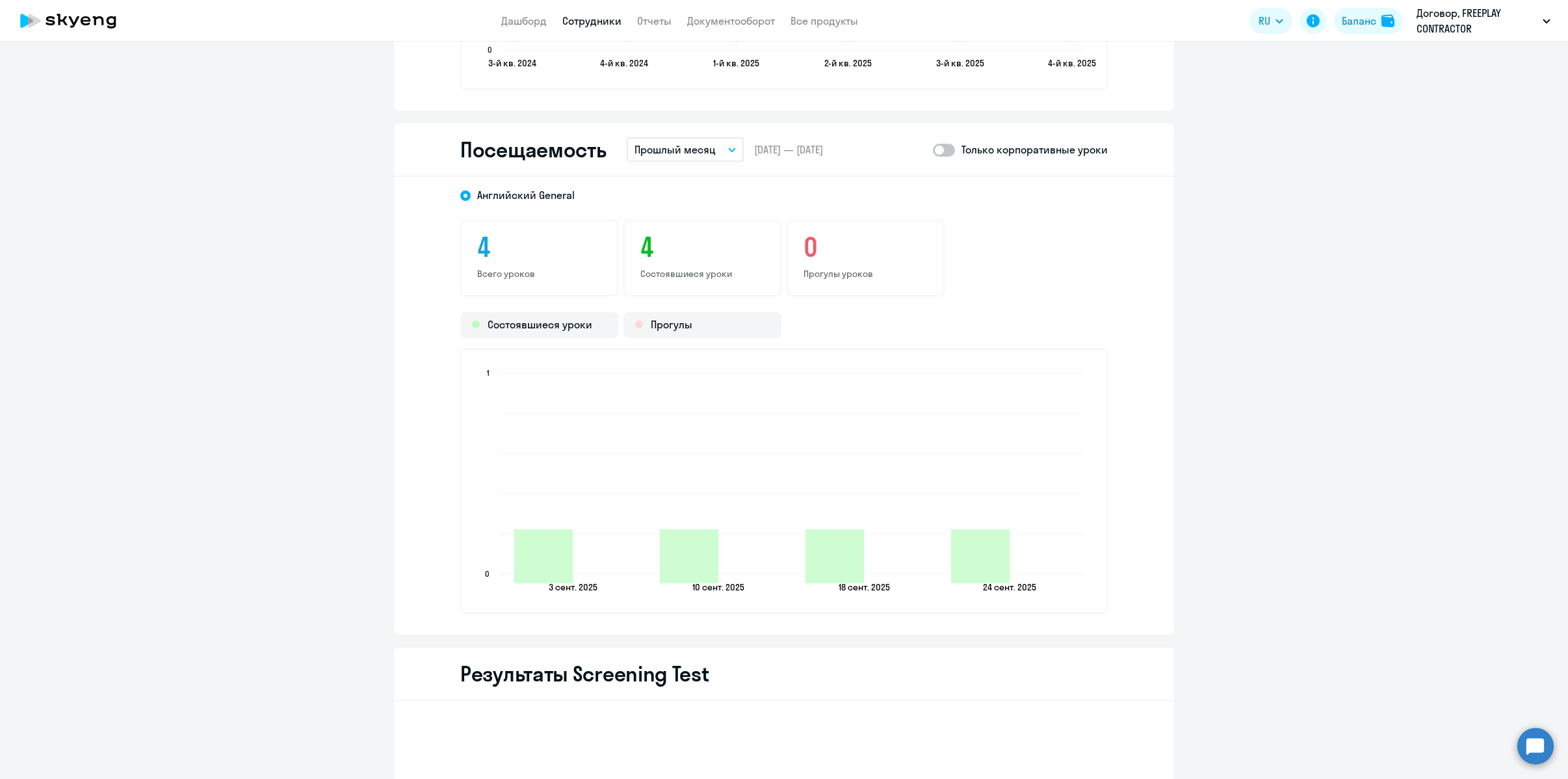
click at [696, 159] on button "Прошлый месяц" at bounding box center [685, 149] width 117 height 24
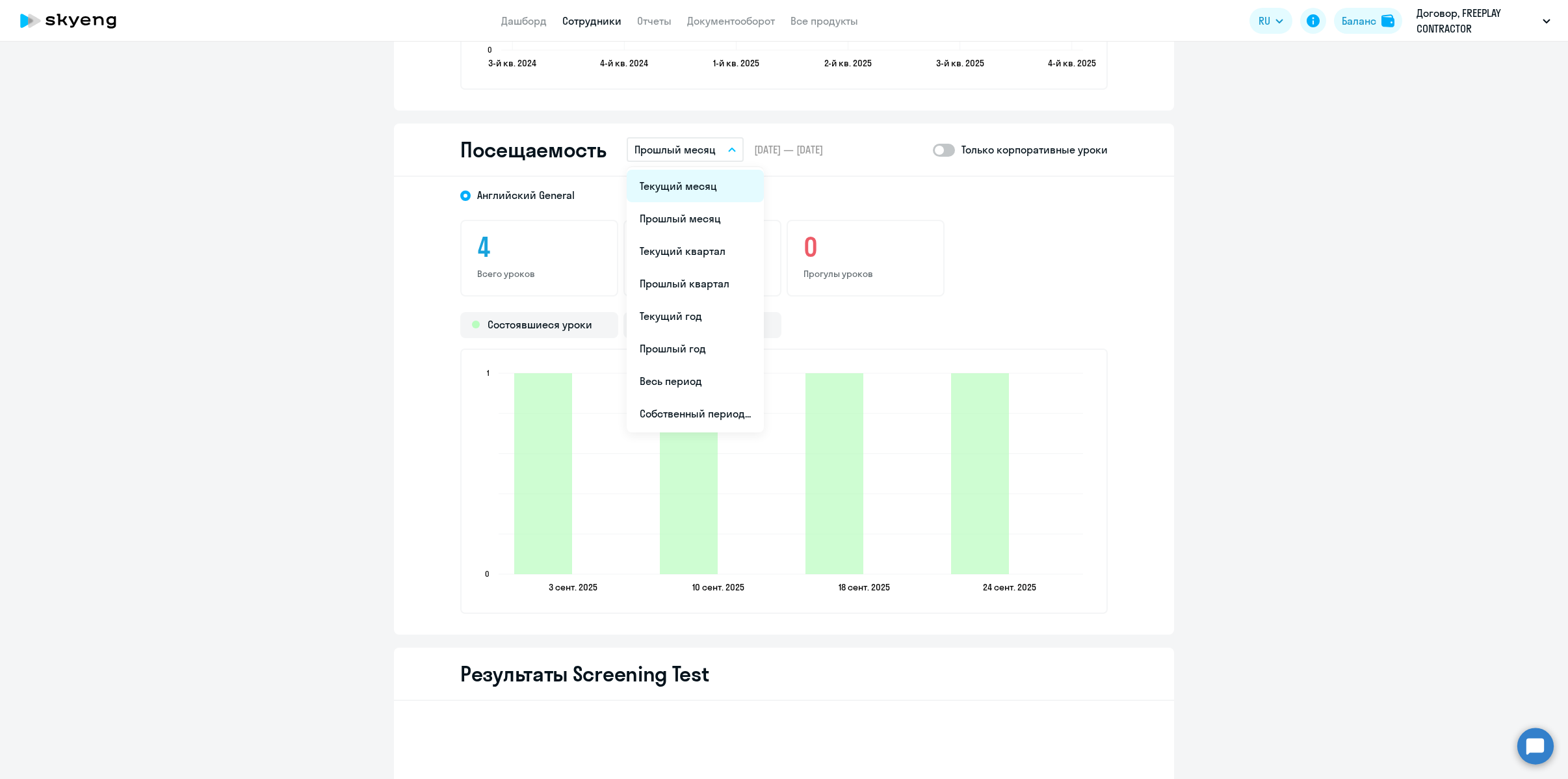
click at [687, 193] on li "Текущий месяц" at bounding box center [695, 186] width 137 height 33
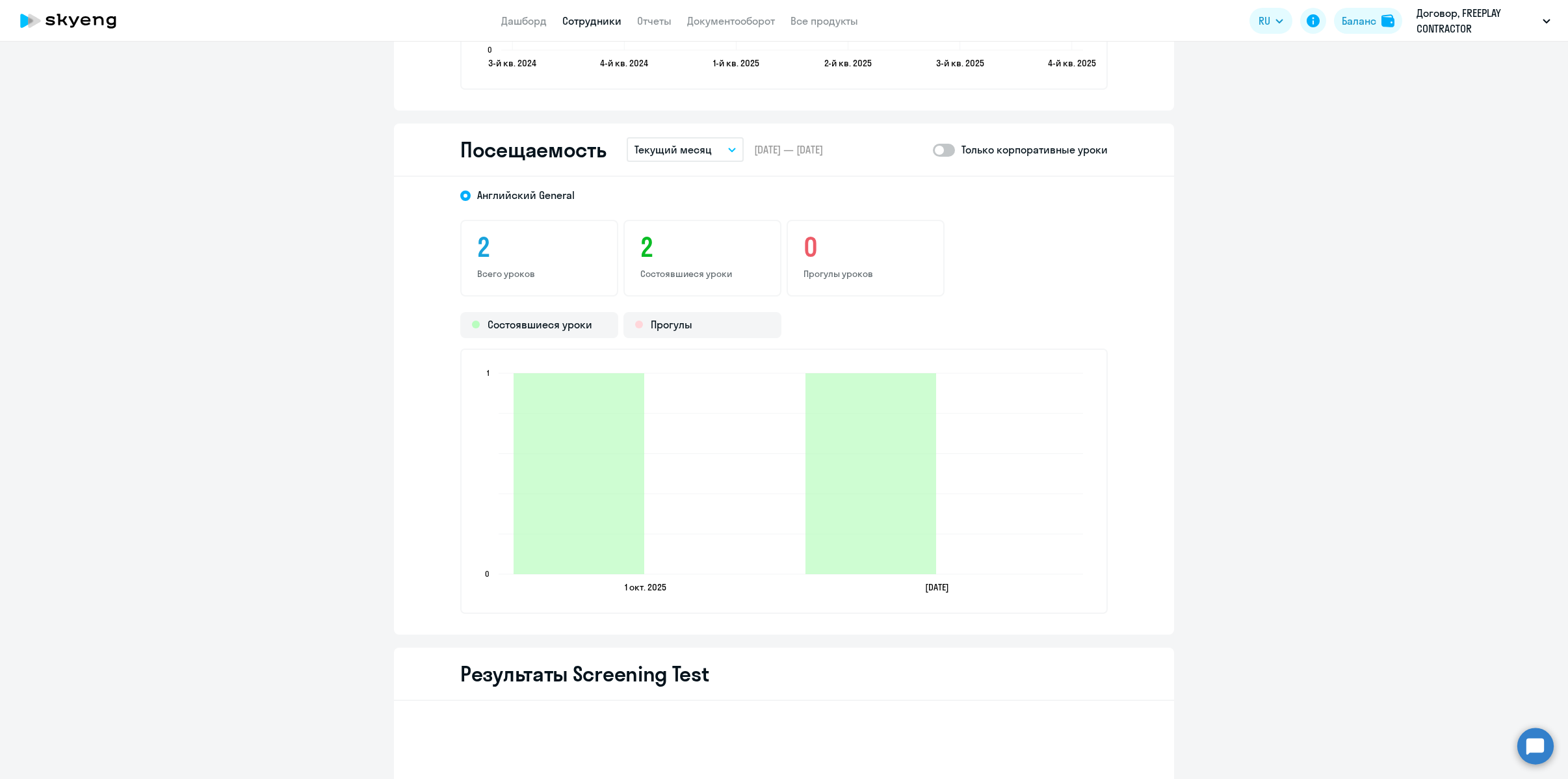
click at [667, 138] on button "Текущий месяц" at bounding box center [685, 149] width 117 height 24
click at [696, 361] on li "Прошлый год" at bounding box center [695, 348] width 137 height 33
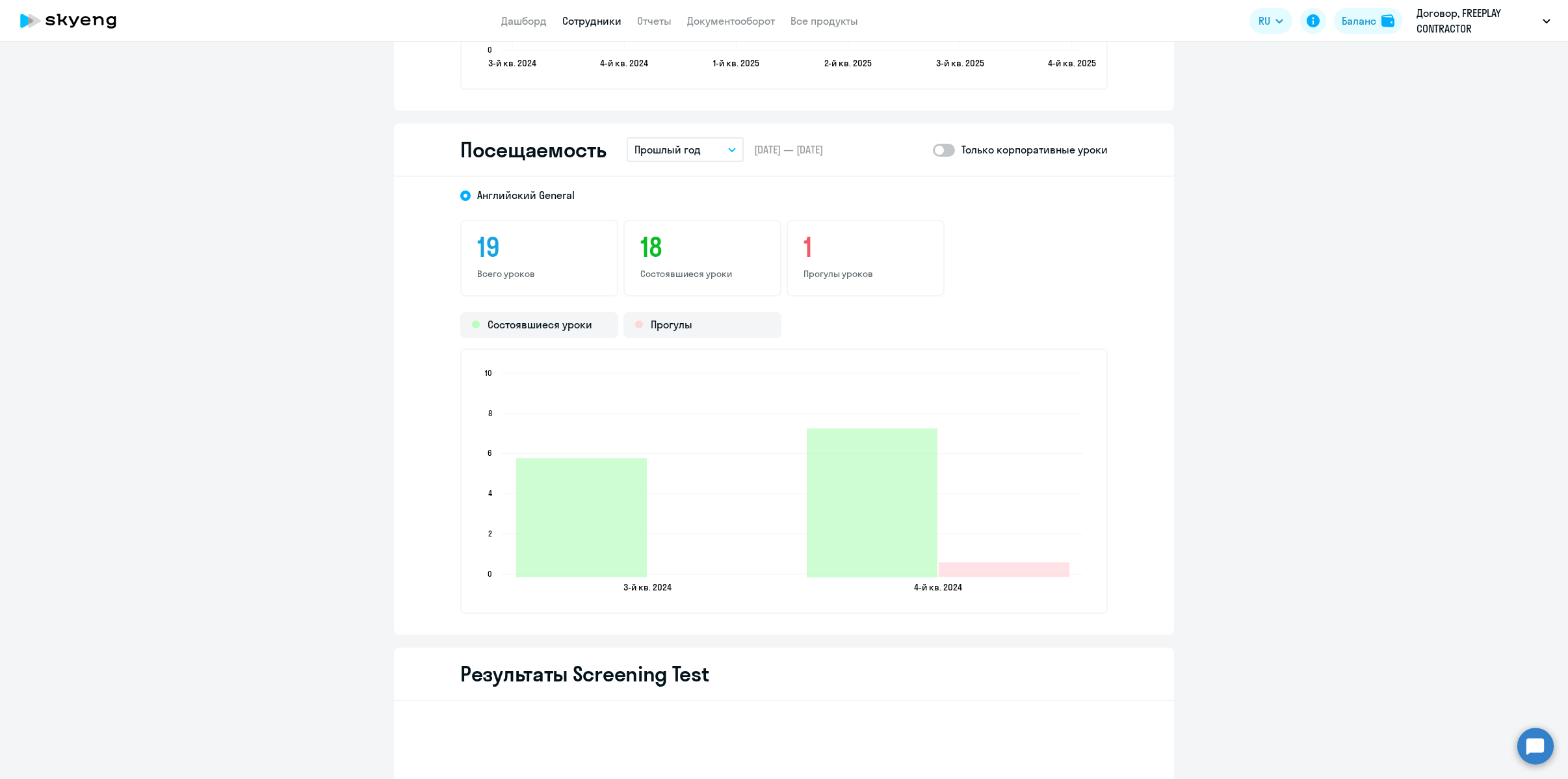
click at [671, 148] on p "Прошлый год" at bounding box center [667, 149] width 66 height 16
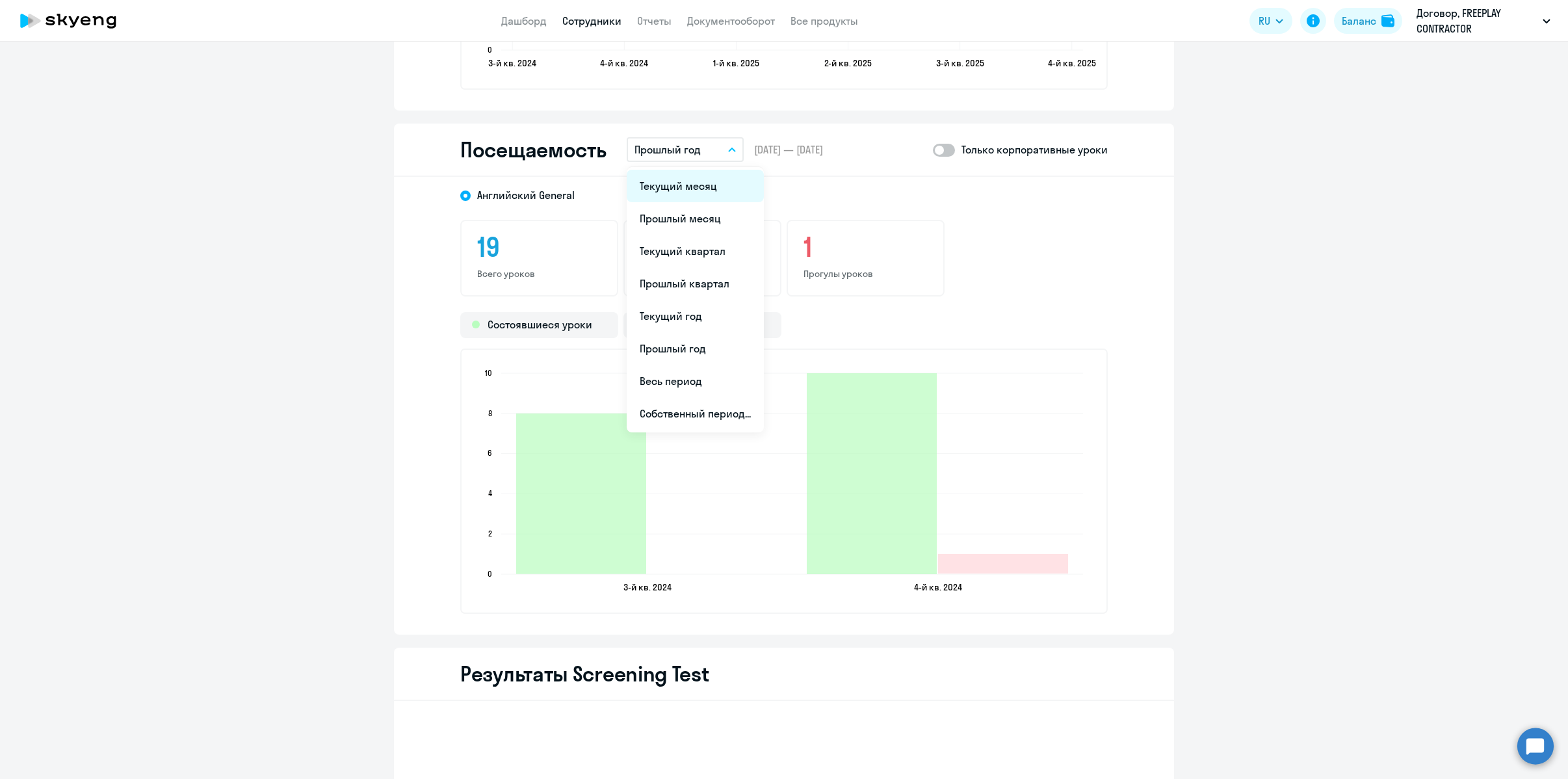
click at [683, 191] on li "Текущий месяц" at bounding box center [695, 186] width 137 height 33
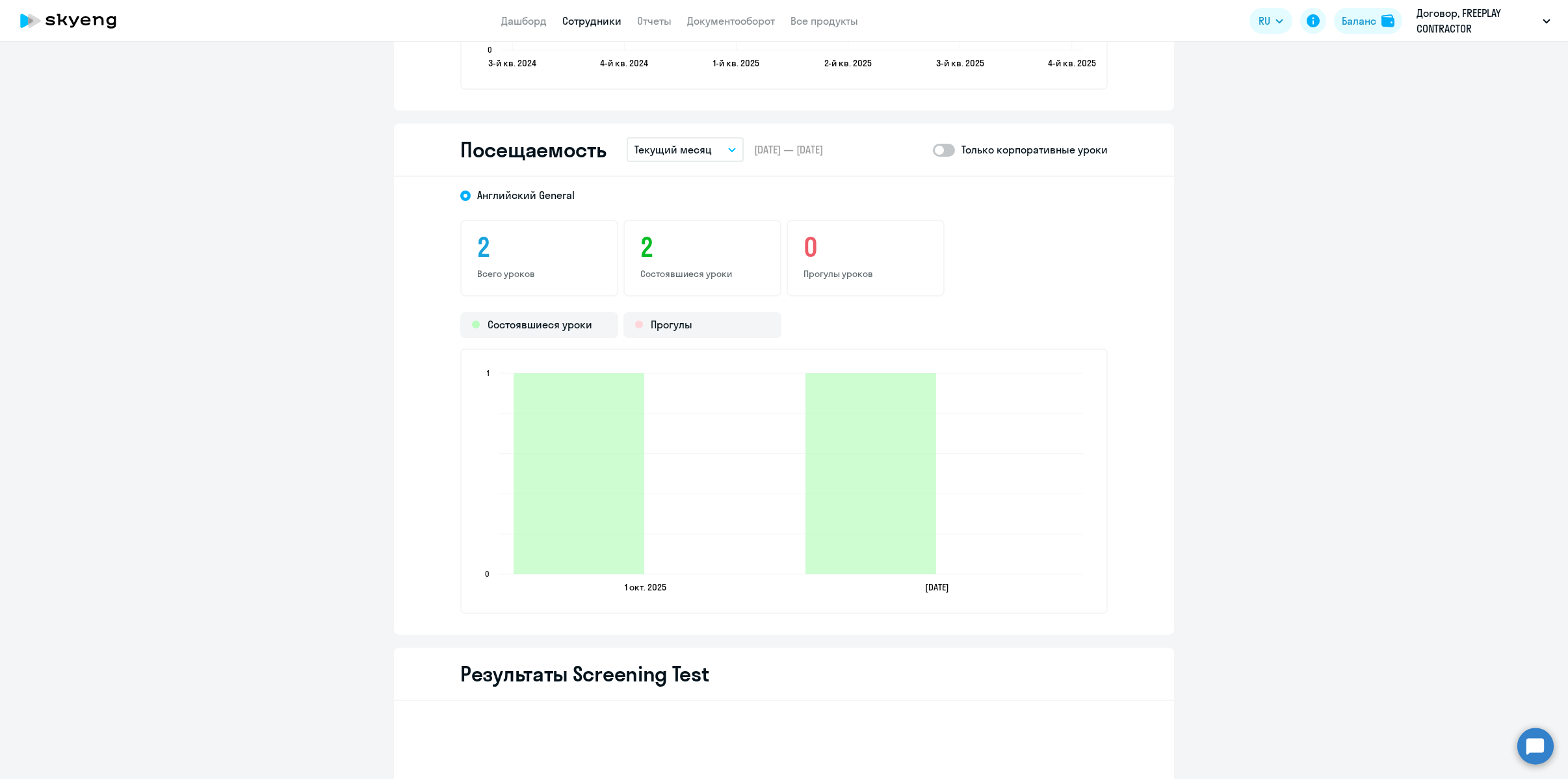
click at [674, 154] on p "Текущий месяц" at bounding box center [673, 149] width 78 height 16
click at [694, 262] on li "Текущий квартал" at bounding box center [695, 251] width 137 height 33
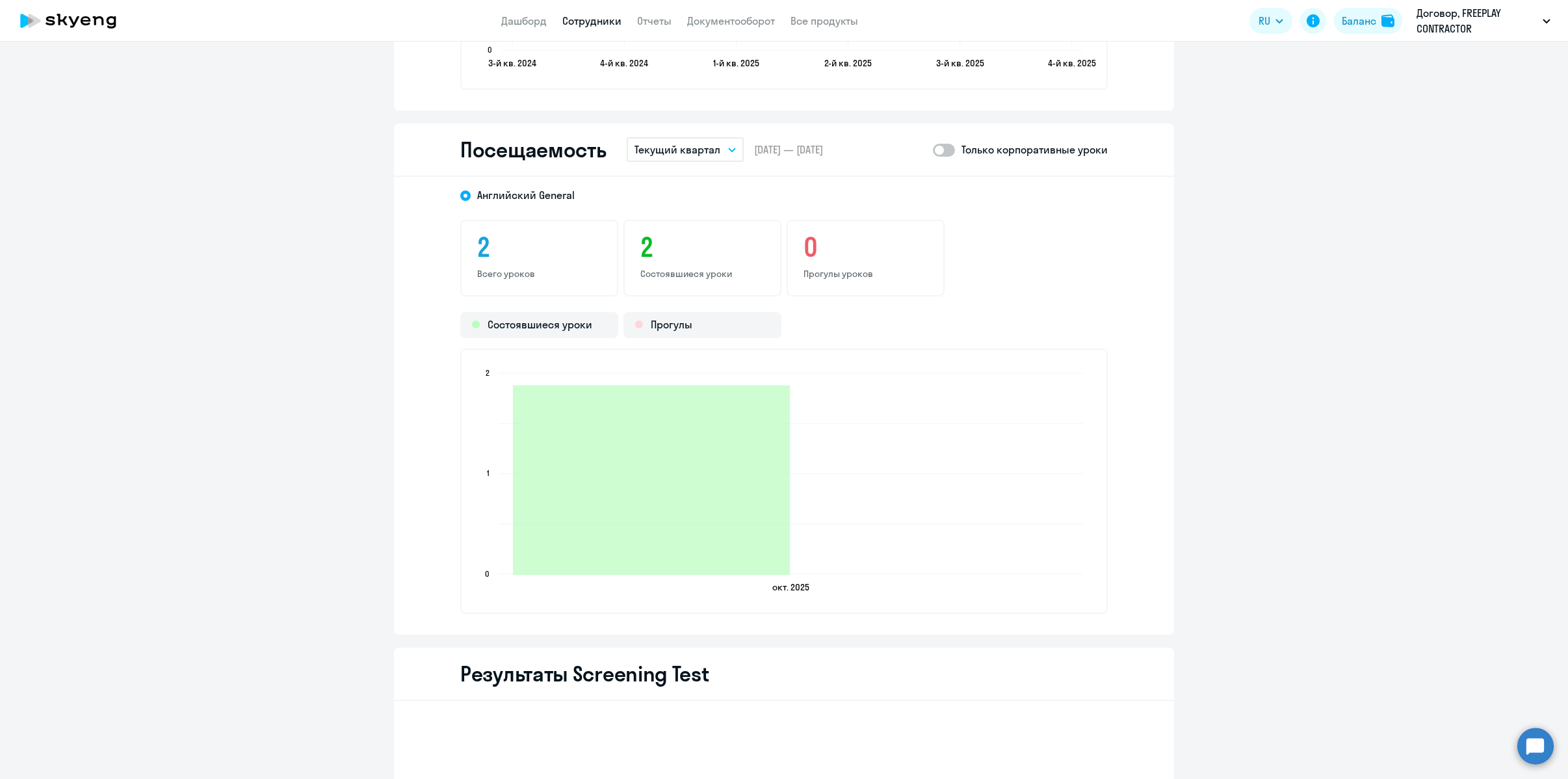
click at [677, 139] on button "Текущий квартал" at bounding box center [685, 149] width 117 height 24
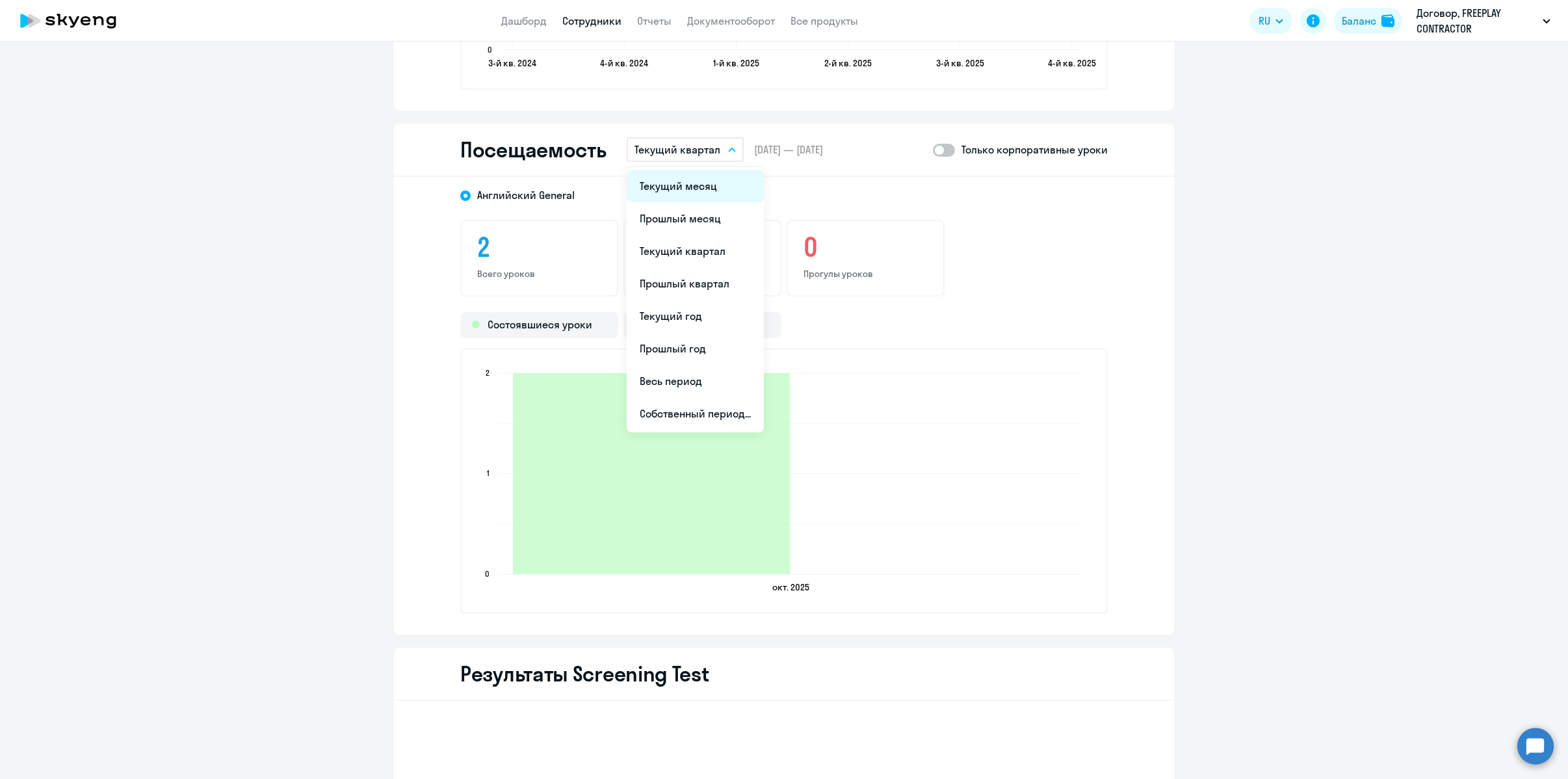
click at [686, 172] on li "Текущий месяц" at bounding box center [695, 186] width 137 height 33
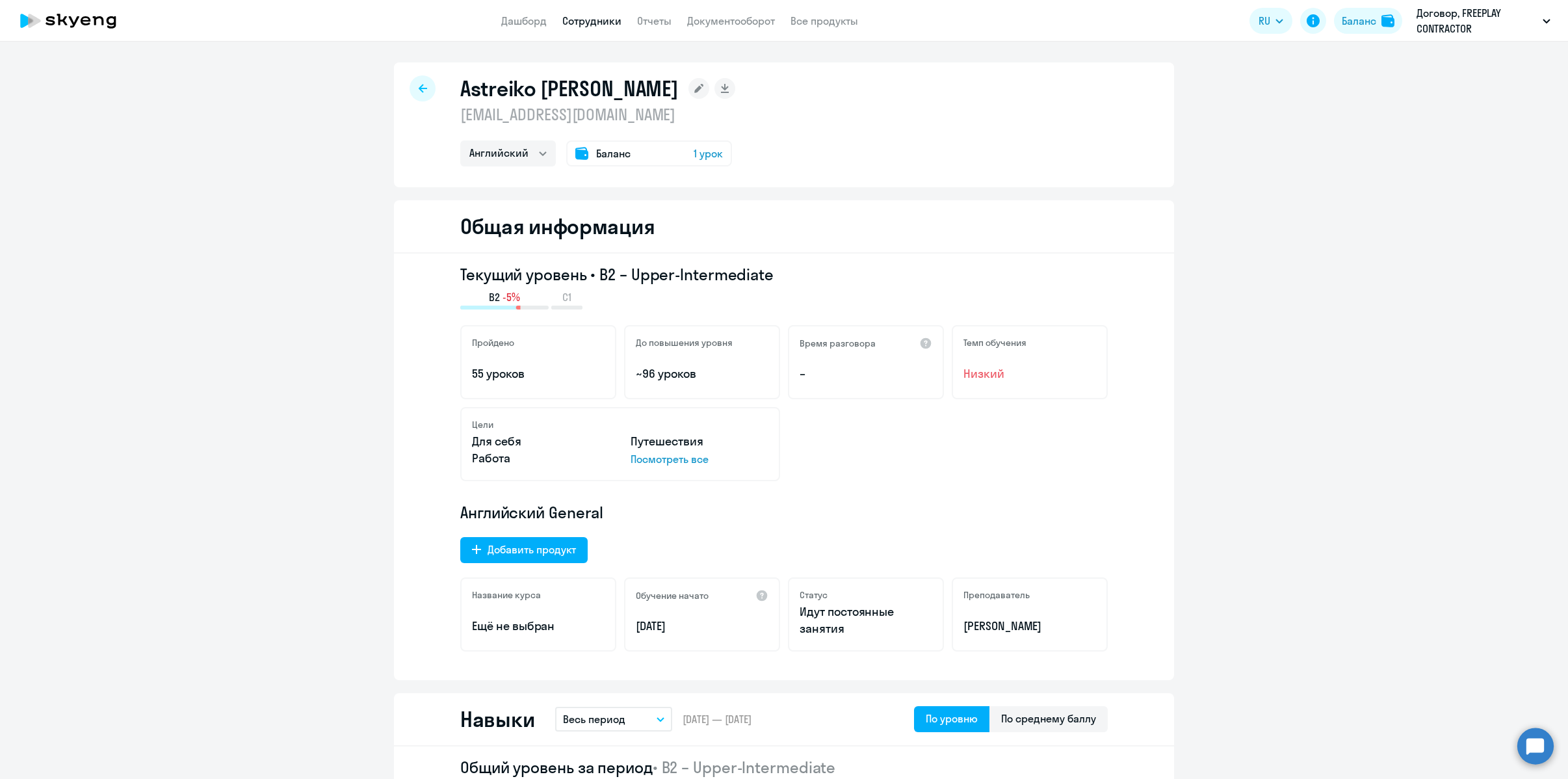
select select "english"
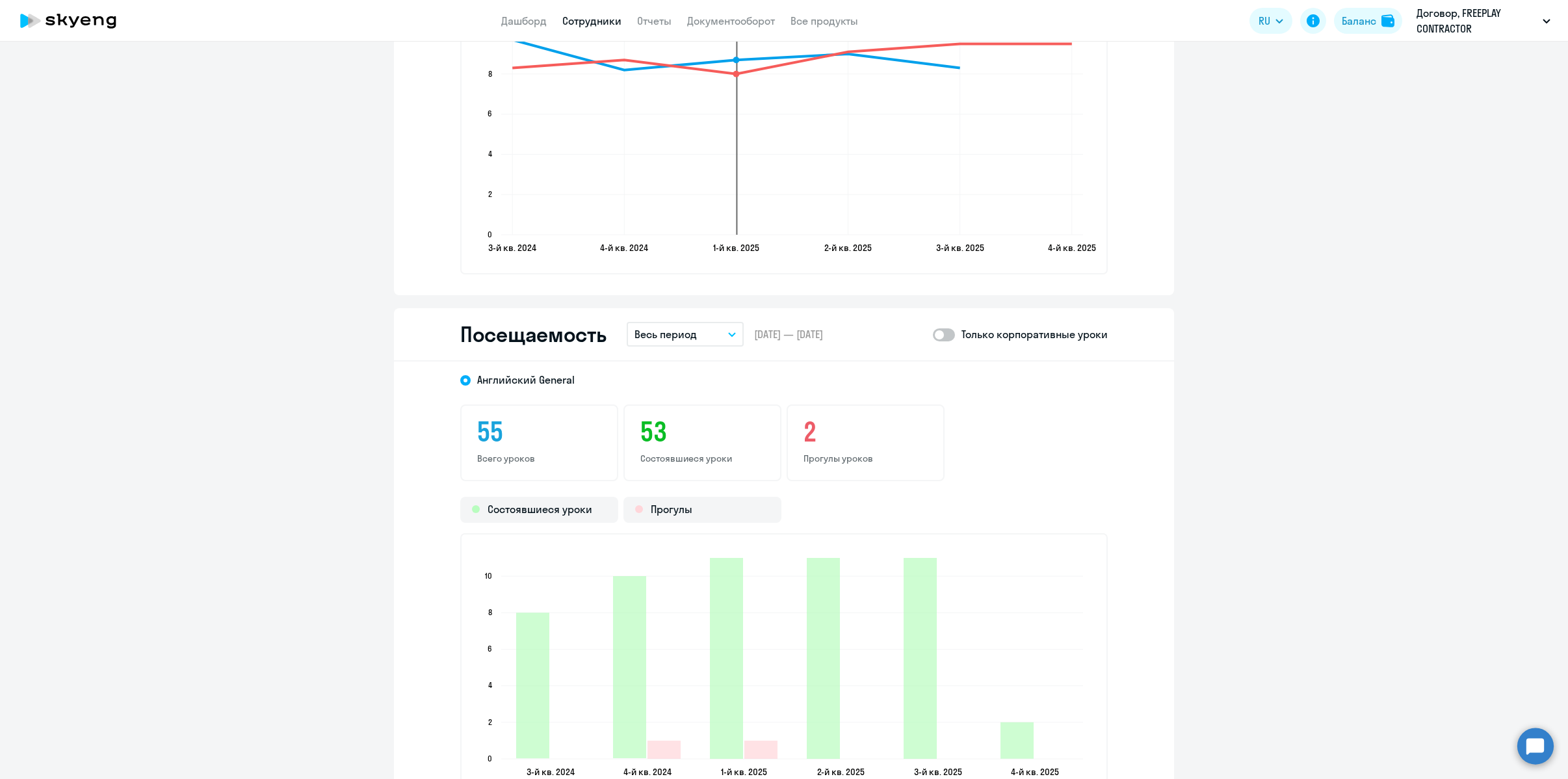
scroll to position [1214, 0]
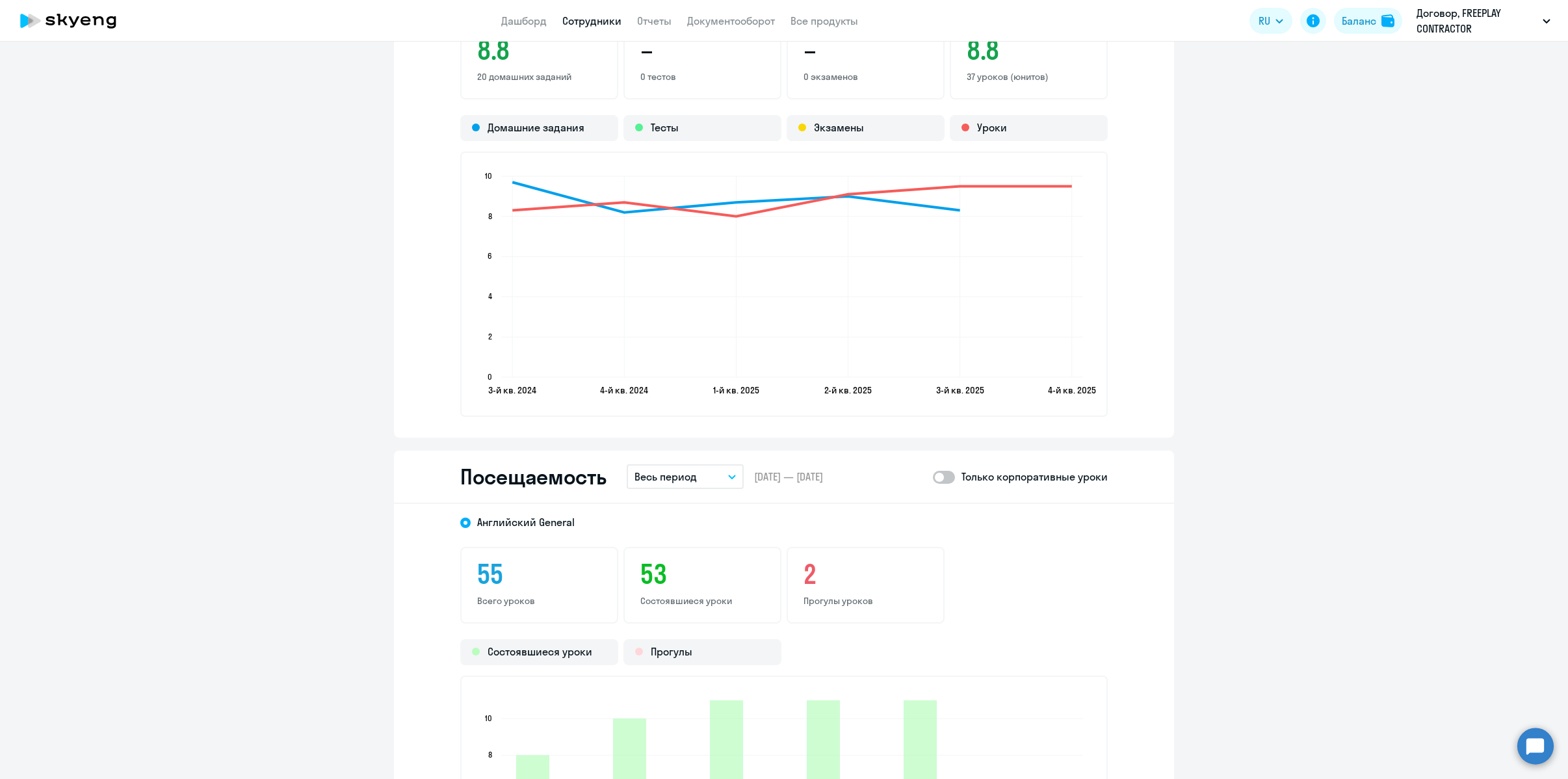
click at [687, 494] on div "Посещаемость Весь период – [DATE] — [DATE] Только корпоративные уроки" at bounding box center [784, 477] width 780 height 53
click at [689, 486] on button "Весь период" at bounding box center [685, 476] width 117 height 24
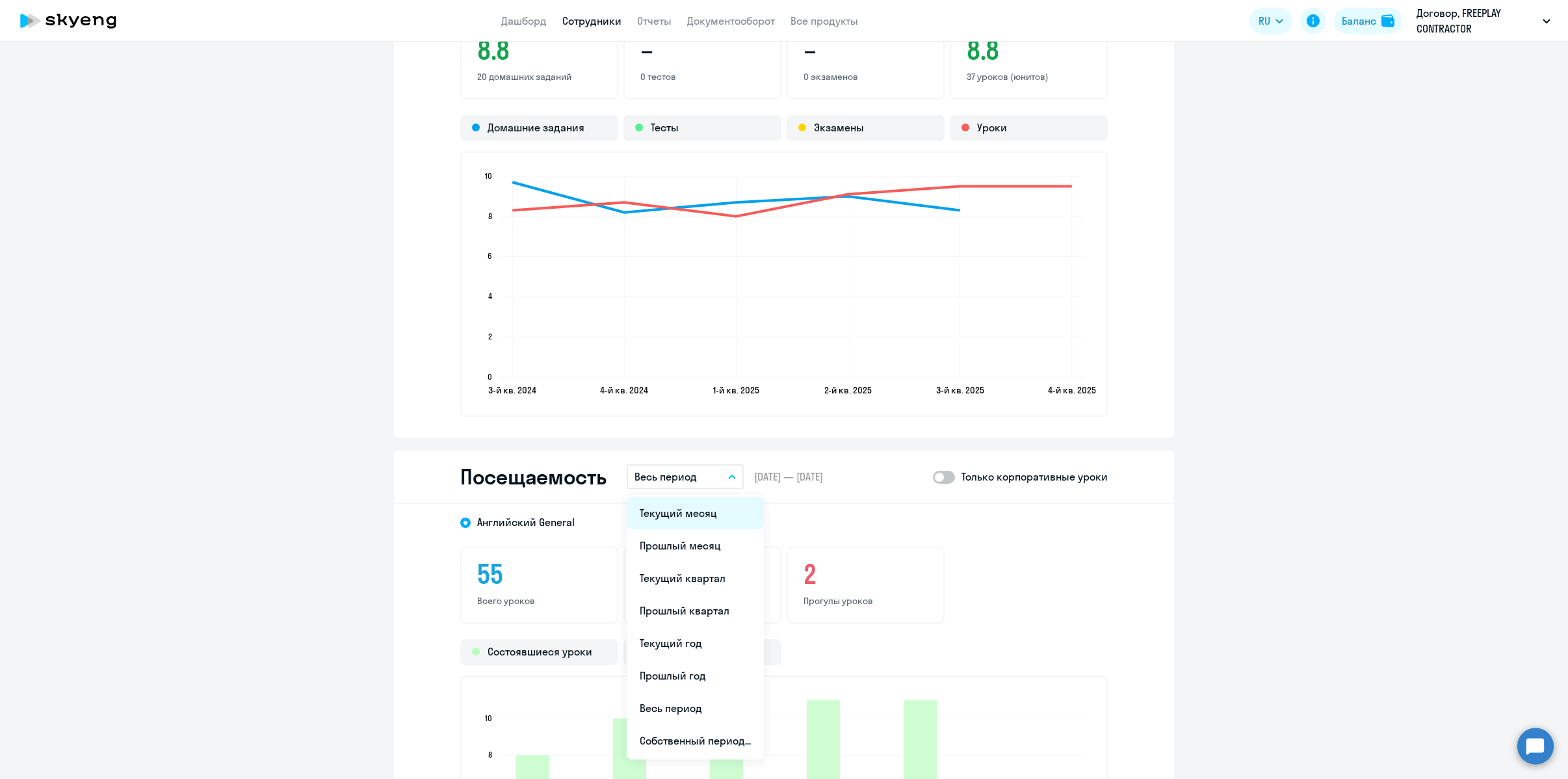
click at [688, 504] on li "Текущий месяц" at bounding box center [695, 513] width 137 height 33
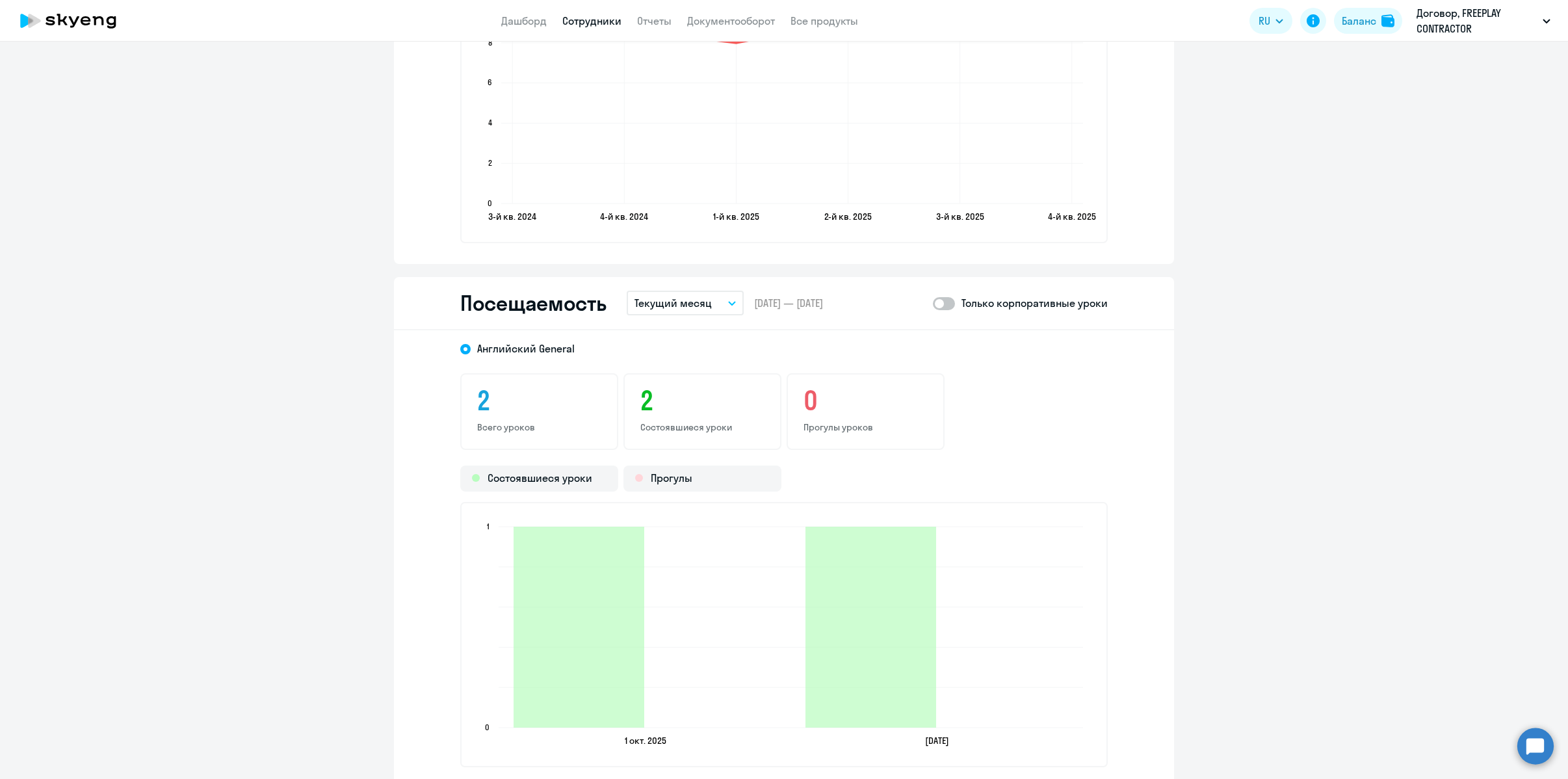
scroll to position [1633, 0]
